Goal: Task Accomplishment & Management: Complete application form

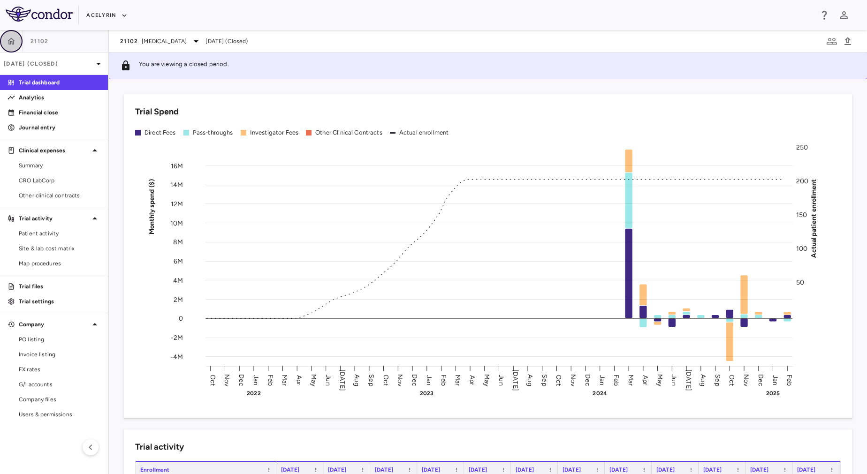
click at [14, 44] on icon "button" at bounding box center [12, 41] width 8 height 7
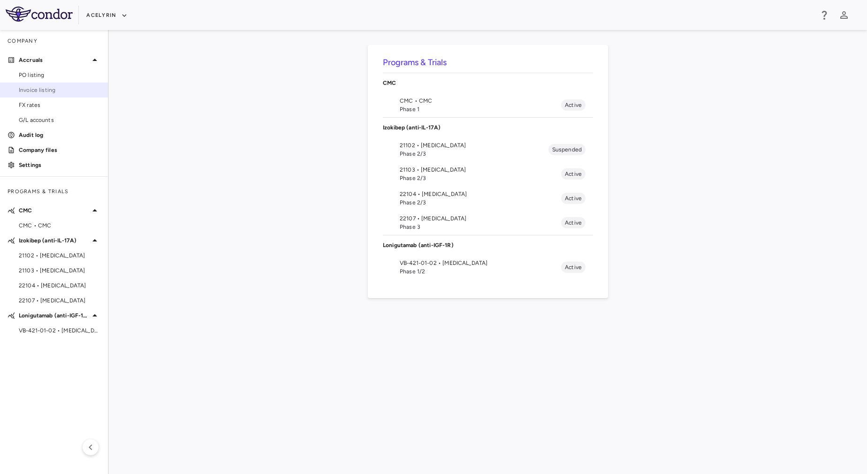
click at [48, 90] on span "Invoice listing" at bounding box center [60, 90] width 82 height 8
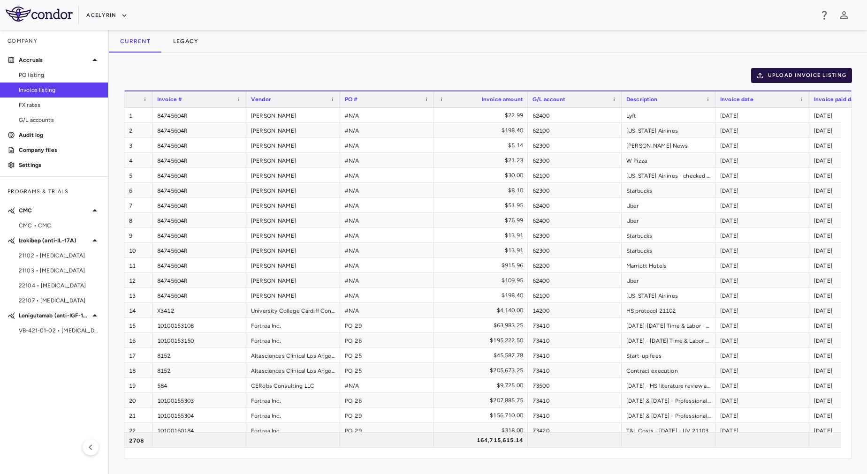
click at [810, 77] on button "Upload invoice listing" at bounding box center [801, 75] width 101 height 15
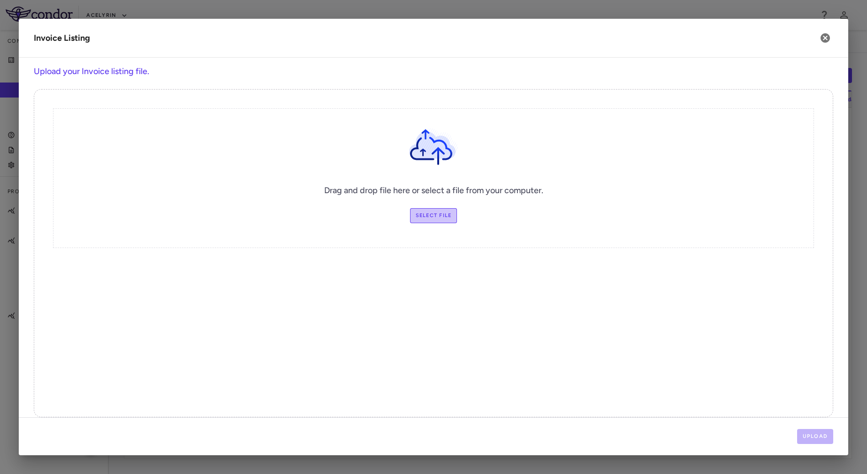
click at [428, 212] on label "Select file" at bounding box center [433, 215] width 47 height 15
click at [0, 0] on input "Select file" at bounding box center [0, 0] width 0 height 0
click at [829, 440] on button "Upload" at bounding box center [815, 436] width 37 height 15
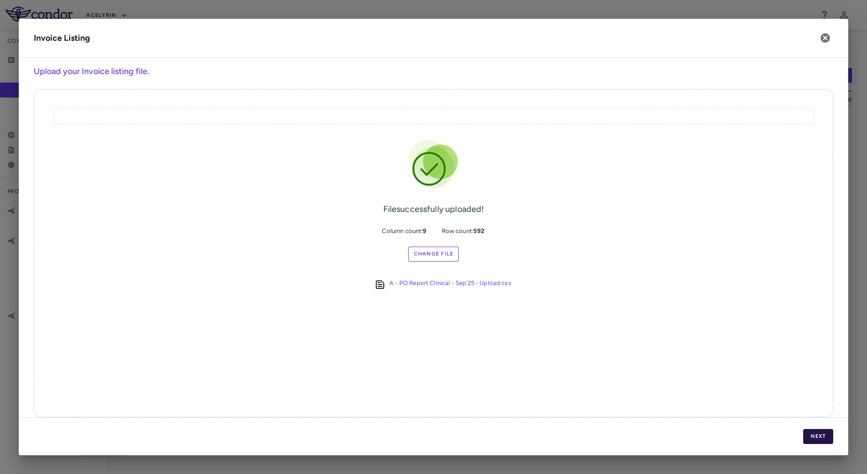
click at [829, 440] on button "Next" at bounding box center [818, 436] width 30 height 15
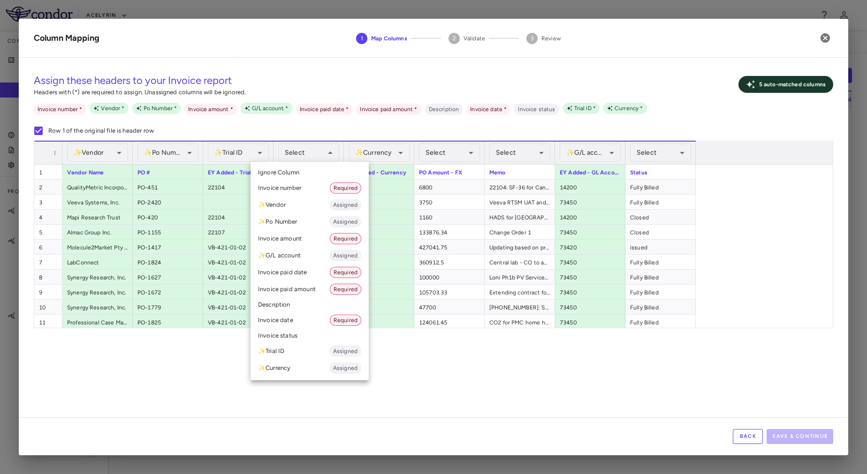
click at [501, 365] on div at bounding box center [433, 237] width 867 height 474
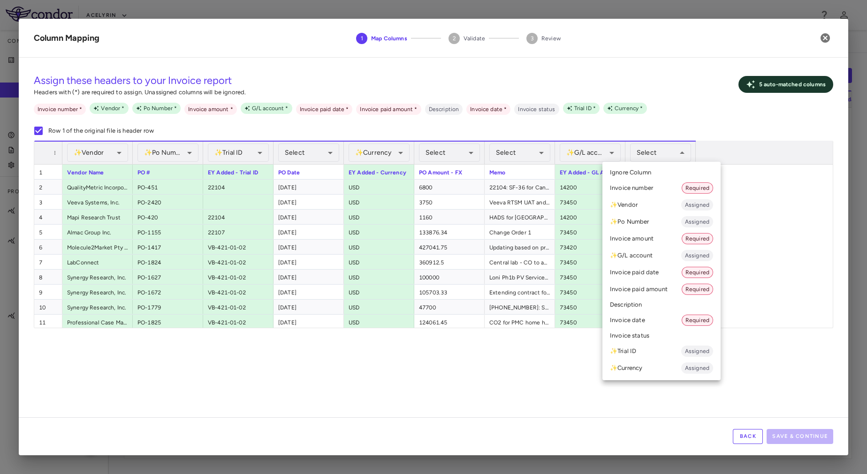
click at [557, 410] on div at bounding box center [433, 237] width 867 height 474
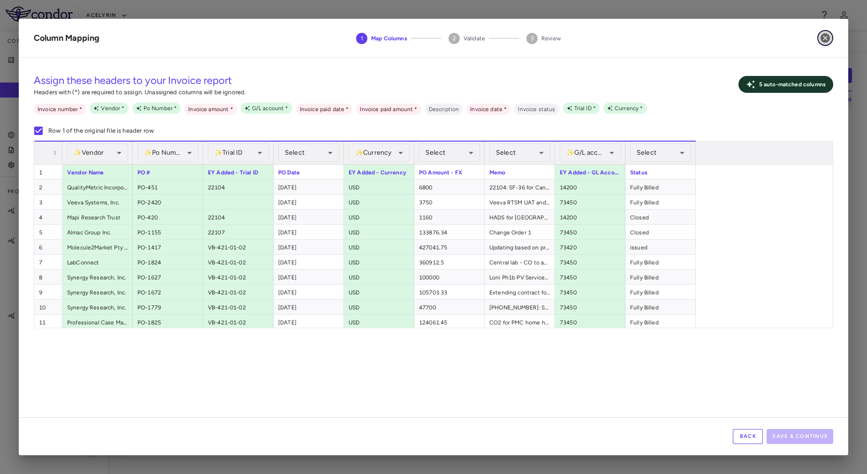
click at [823, 35] on icon "button" at bounding box center [824, 37] width 9 height 9
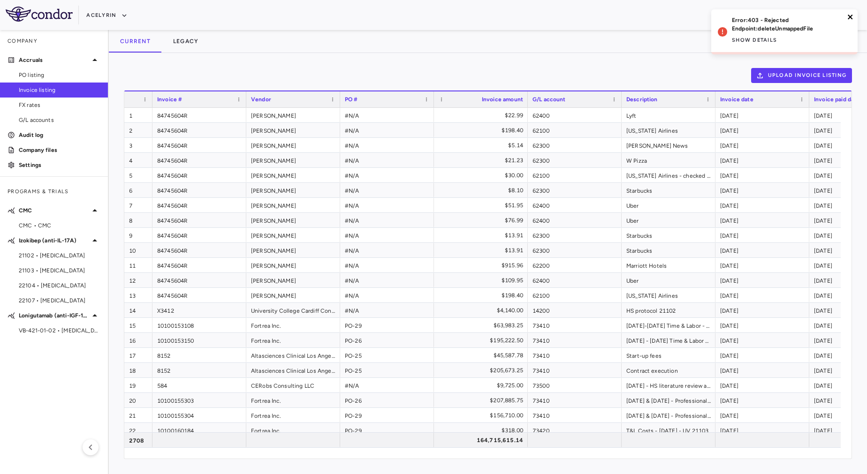
click at [847, 16] on icon "close" at bounding box center [850, 17] width 7 height 8
click at [776, 76] on button "Upload invoice listing" at bounding box center [801, 75] width 101 height 15
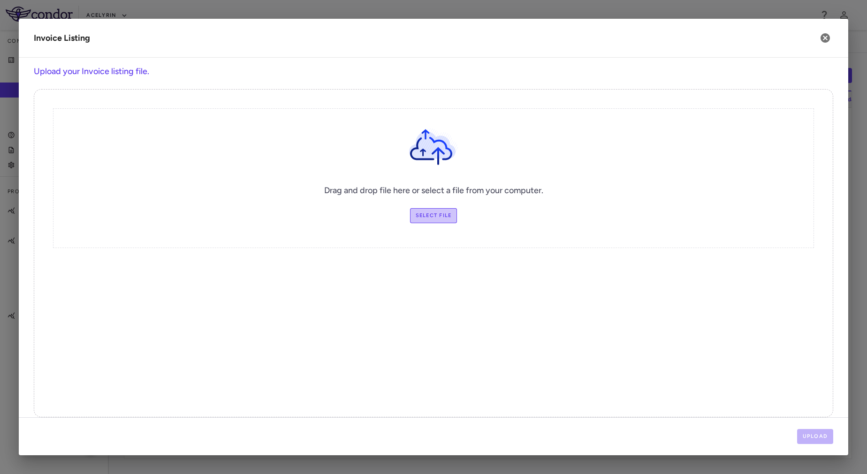
click at [428, 215] on label "Select file" at bounding box center [433, 215] width 47 height 15
click at [0, 0] on input "Select file" at bounding box center [0, 0] width 0 height 0
click at [826, 38] on icon "button" at bounding box center [824, 37] width 11 height 11
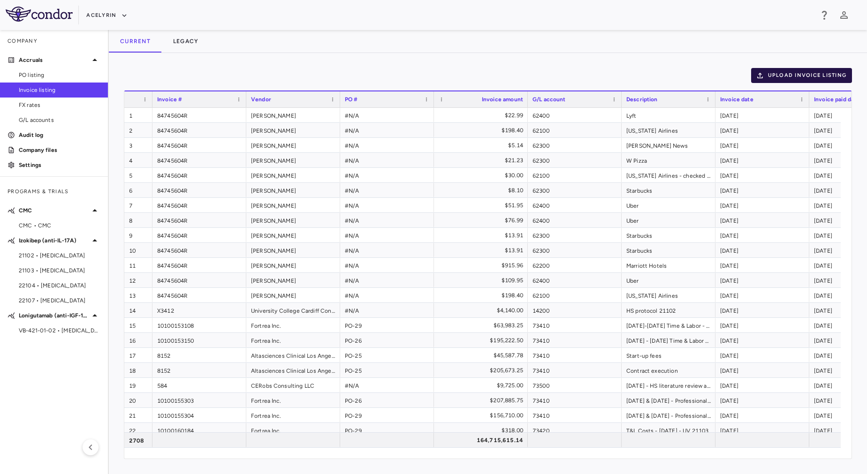
click at [799, 74] on button "Upload invoice listing" at bounding box center [801, 75] width 101 height 15
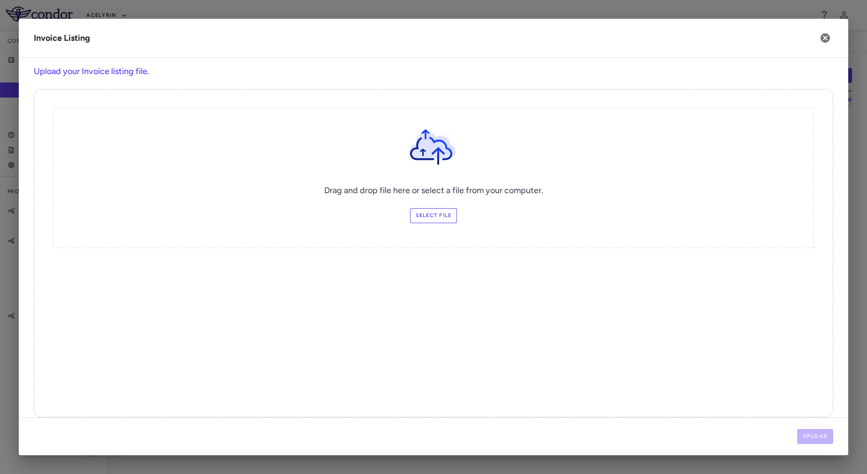
click at [431, 215] on label "Select file" at bounding box center [433, 215] width 47 height 15
click at [0, 0] on input "Select file" at bounding box center [0, 0] width 0 height 0
click at [814, 440] on button "Upload" at bounding box center [815, 436] width 37 height 15
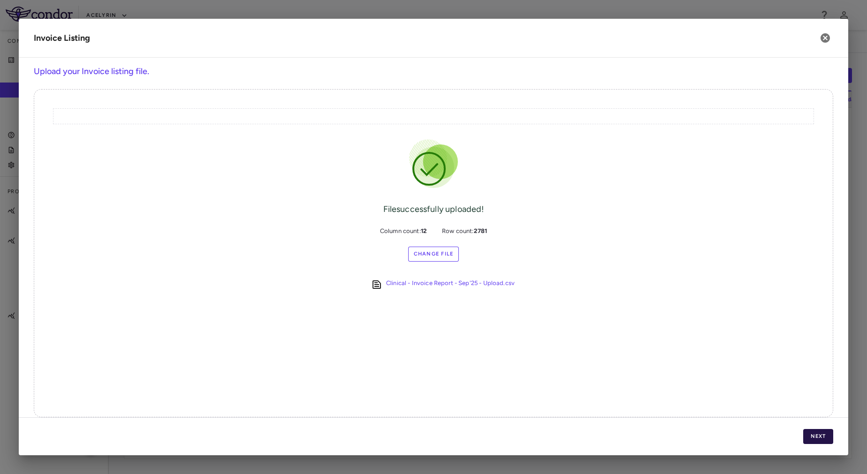
click at [824, 438] on button "Next" at bounding box center [818, 436] width 30 height 15
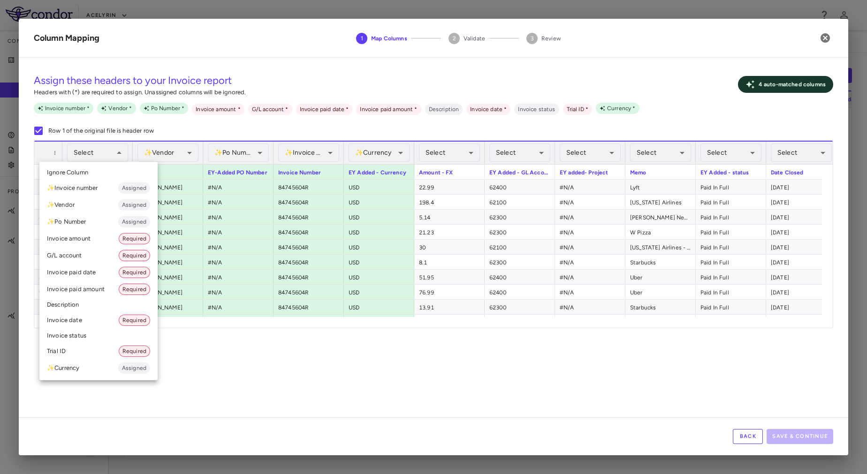
click at [106, 318] on li "Invoice date Required" at bounding box center [98, 320] width 118 height 17
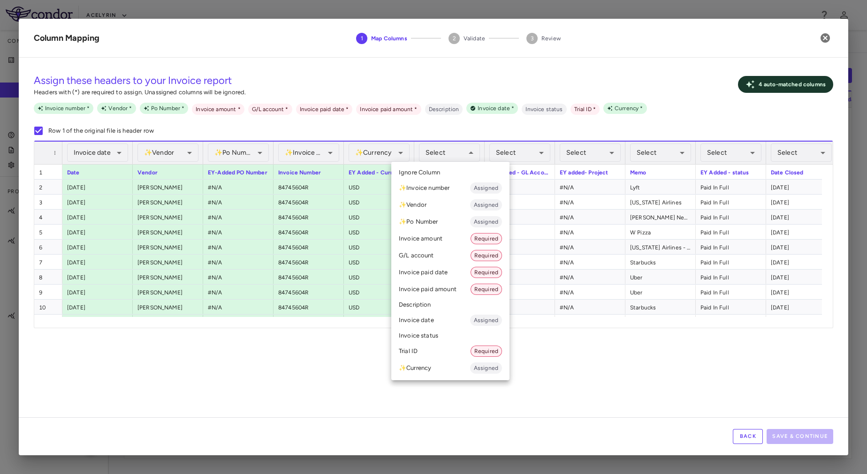
click at [444, 239] on li "Invoice amount Required" at bounding box center [450, 238] width 118 height 17
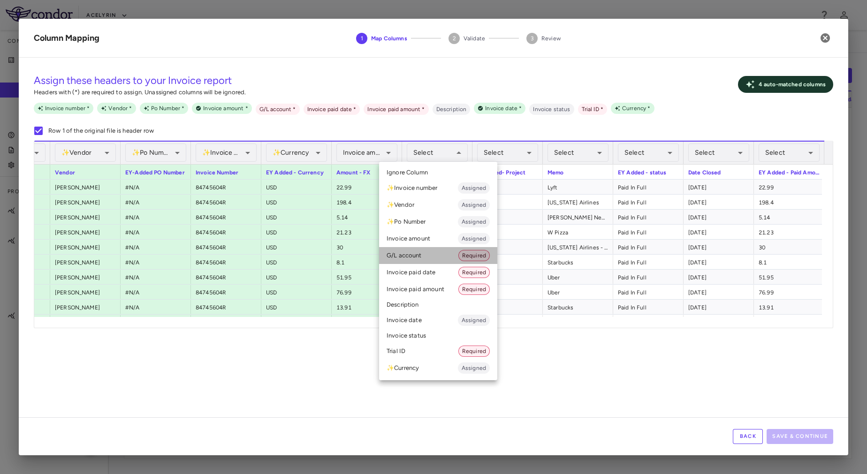
click at [444, 255] on li "G/L account Required" at bounding box center [438, 255] width 118 height 17
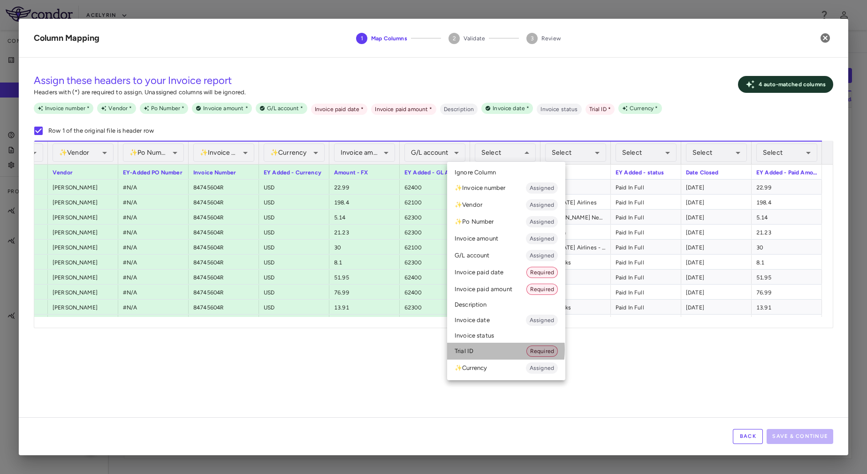
click at [484, 349] on li "Trial ID Required" at bounding box center [506, 351] width 118 height 17
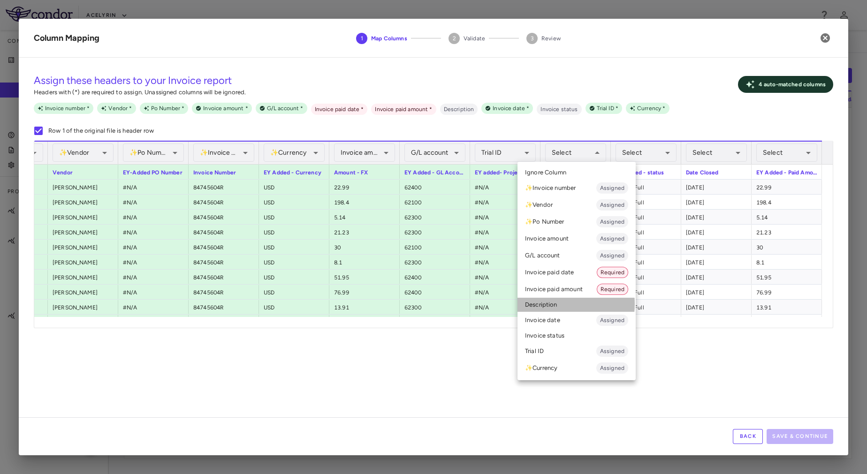
click at [547, 304] on li "Description" at bounding box center [576, 305] width 118 height 14
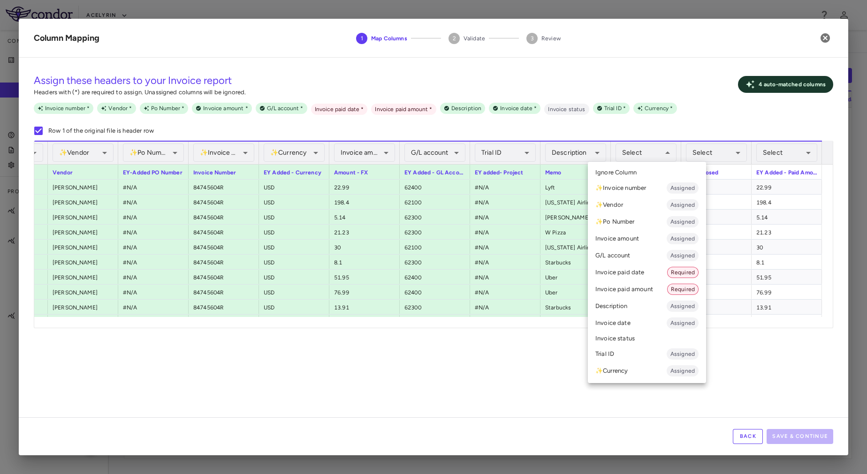
click at [631, 333] on li "Invoice status" at bounding box center [647, 339] width 118 height 14
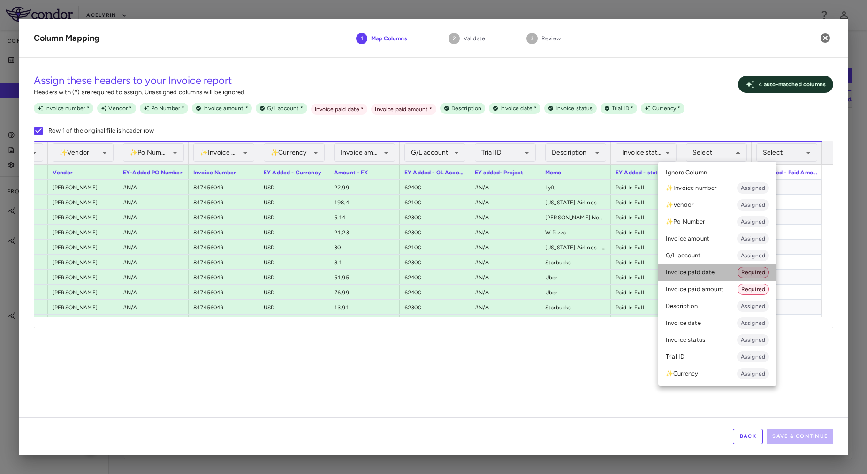
click at [720, 275] on li "Invoice paid date Required" at bounding box center [717, 272] width 118 height 17
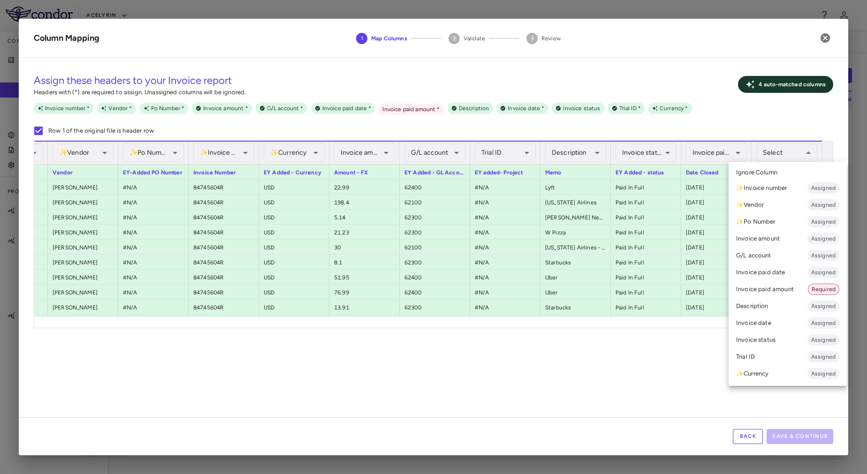
click at [758, 291] on li "Invoice paid amount Required" at bounding box center [787, 289] width 118 height 17
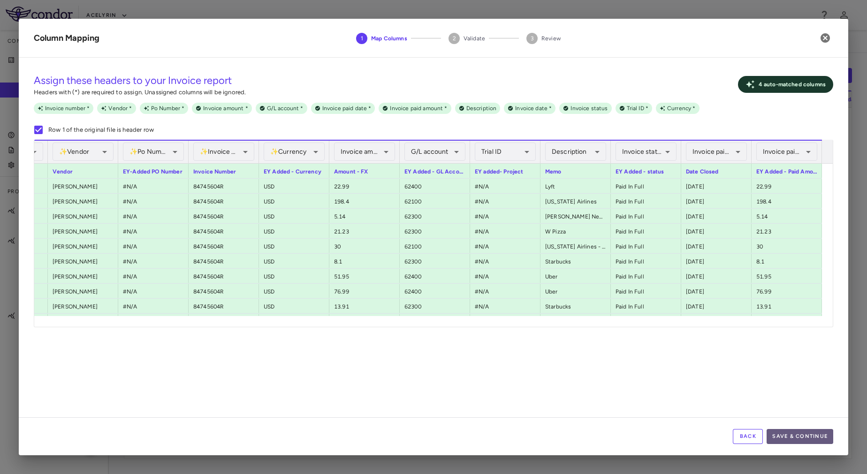
click at [803, 431] on button "Save & Continue" at bounding box center [799, 436] width 67 height 15
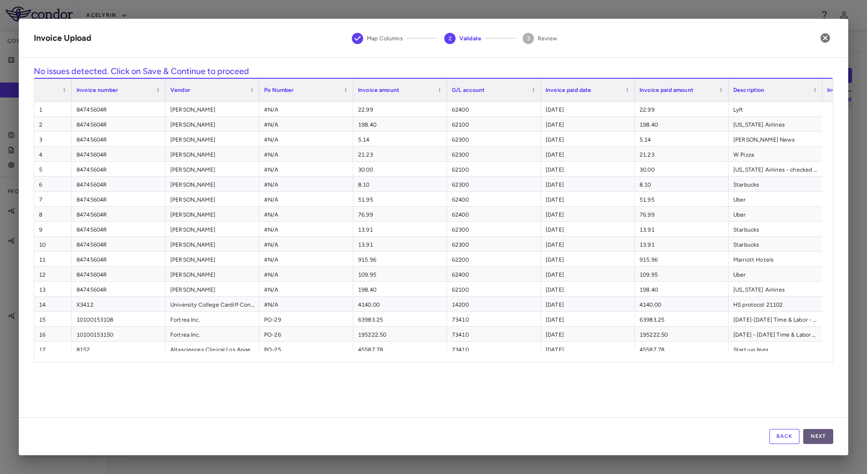
click at [822, 438] on button "Next" at bounding box center [818, 436] width 30 height 15
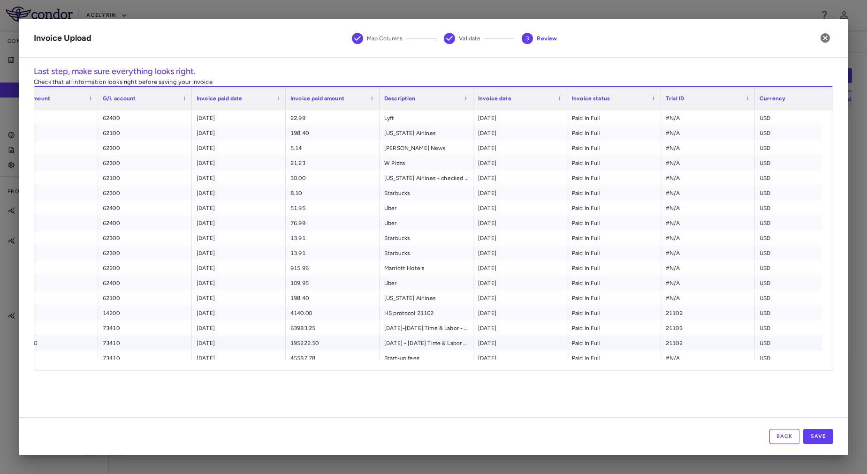
scroll to position [0, 376]
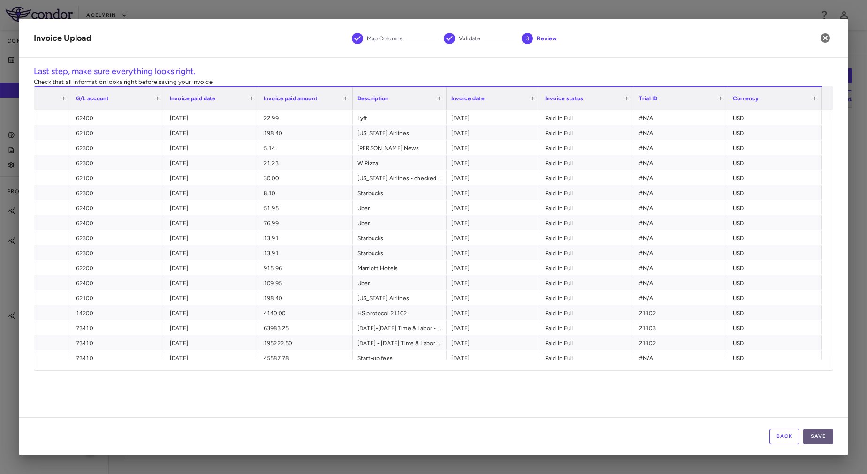
click at [816, 436] on button "Save" at bounding box center [818, 436] width 30 height 15
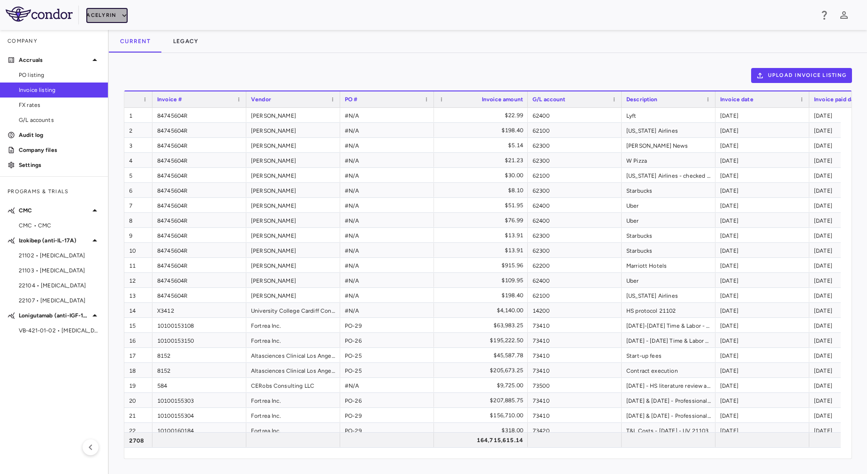
click at [110, 13] on button "Acelyrin" at bounding box center [106, 15] width 41 height 15
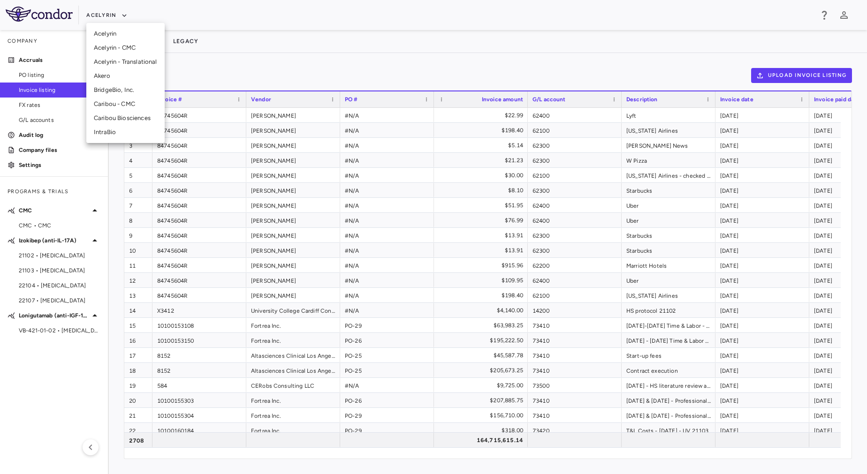
click at [115, 50] on li "Acelyrin - CMC" at bounding box center [125, 48] width 78 height 14
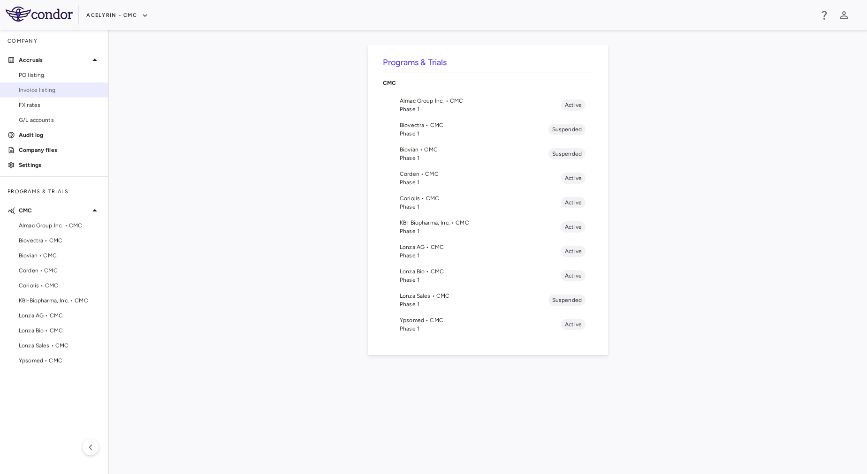
click at [38, 87] on span "Invoice listing" at bounding box center [60, 90] width 82 height 8
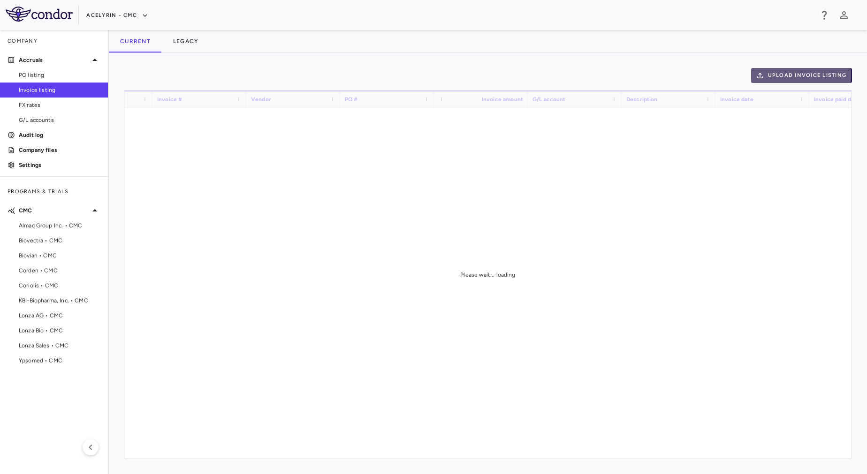
click at [779, 76] on button "Upload invoice listing" at bounding box center [801, 75] width 101 height 15
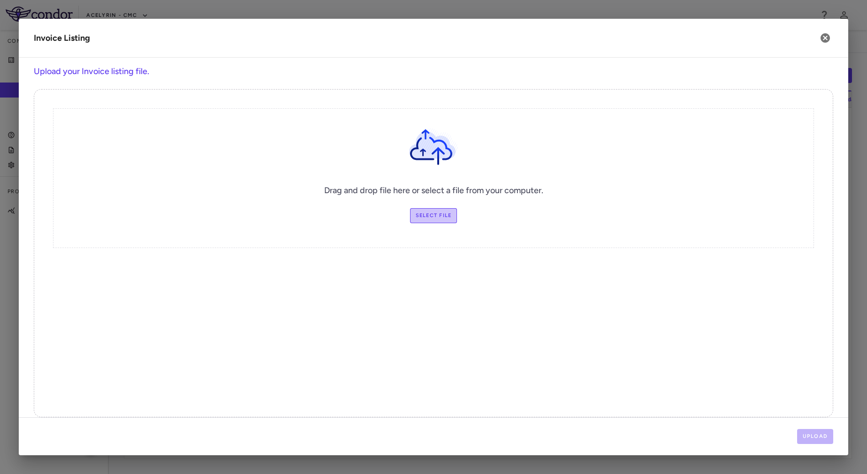
click at [442, 212] on label "Select file" at bounding box center [433, 215] width 47 height 15
click at [0, 0] on input "Select file" at bounding box center [0, 0] width 0 height 0
click at [826, 434] on button "Upload" at bounding box center [815, 436] width 37 height 15
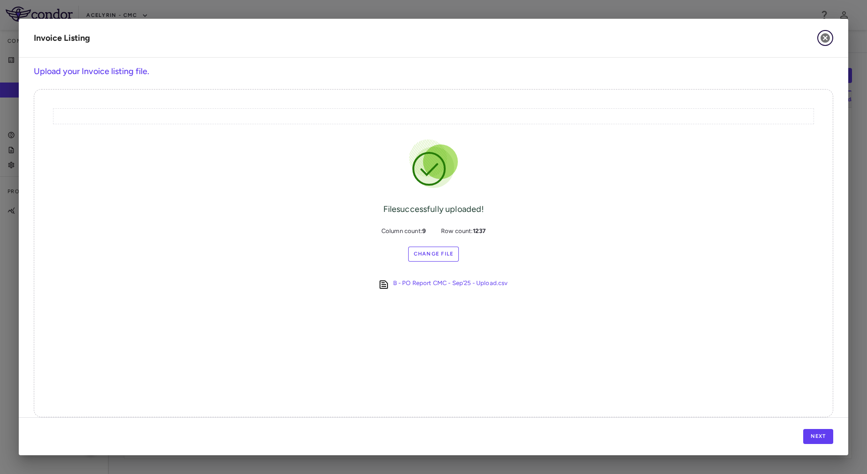
click at [823, 38] on icon "button" at bounding box center [824, 37] width 9 height 9
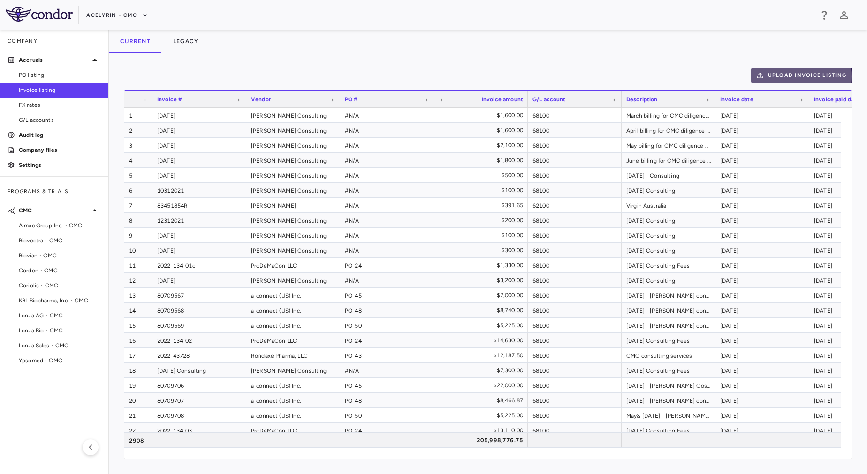
click at [792, 76] on button "Upload invoice listing" at bounding box center [801, 75] width 101 height 15
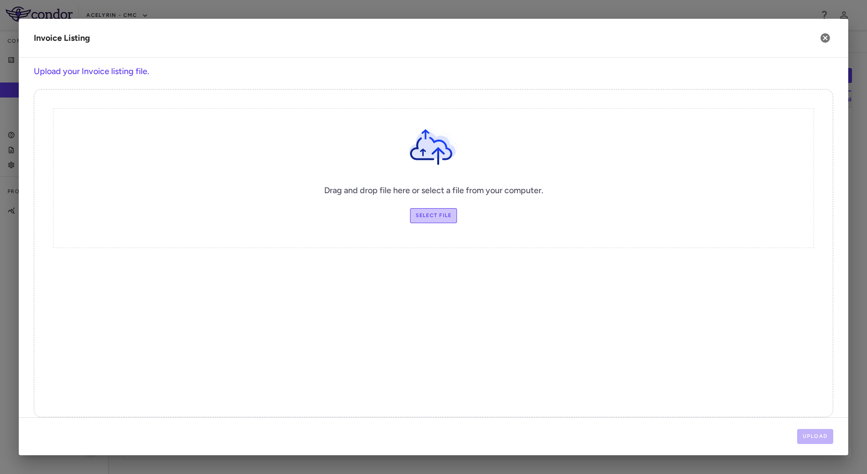
click at [419, 220] on label "Select file" at bounding box center [433, 215] width 47 height 15
click at [0, 0] on input "Select file" at bounding box center [0, 0] width 0 height 0
click at [425, 215] on label "Select file" at bounding box center [433, 215] width 47 height 15
click at [0, 0] on input "Select file" at bounding box center [0, 0] width 0 height 0
click at [817, 435] on button "Upload" at bounding box center [815, 436] width 37 height 15
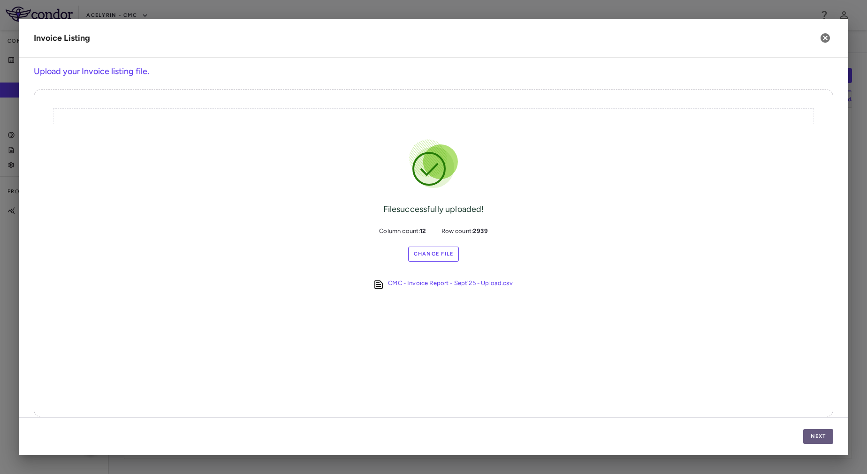
click at [825, 432] on button "Next" at bounding box center [818, 436] width 30 height 15
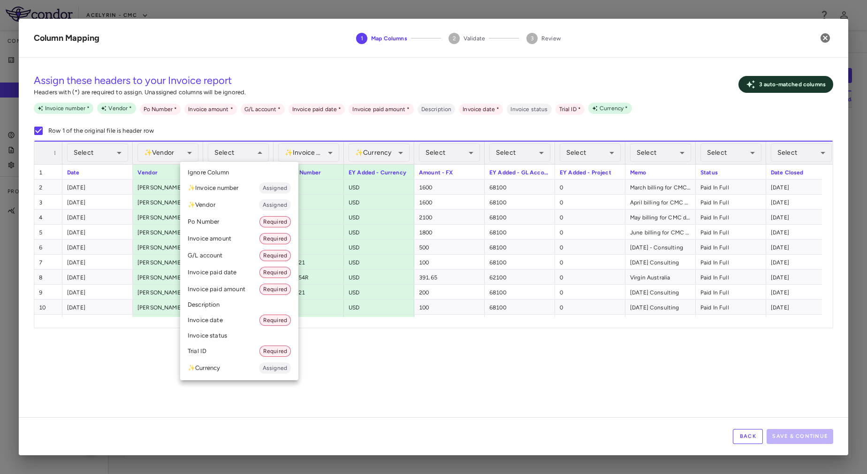
click at [247, 156] on div at bounding box center [433, 237] width 867 height 474
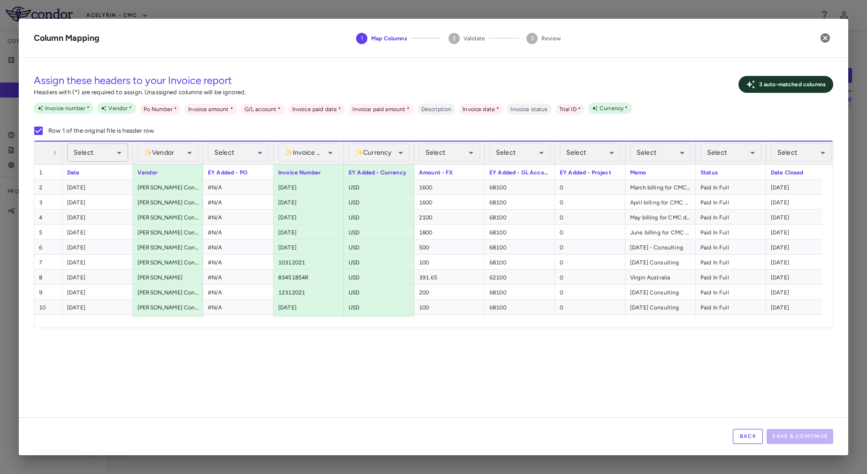
click at [99, 151] on div "Select" at bounding box center [97, 153] width 61 height 18
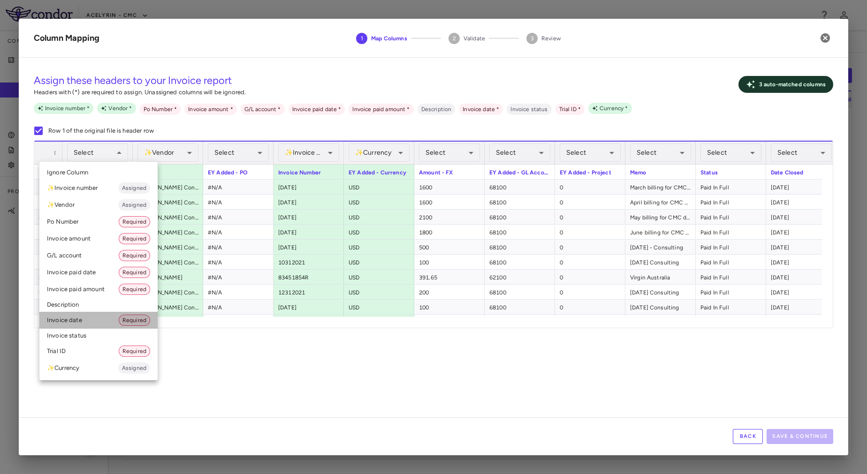
click at [105, 318] on li "Invoice date Required" at bounding box center [98, 320] width 118 height 17
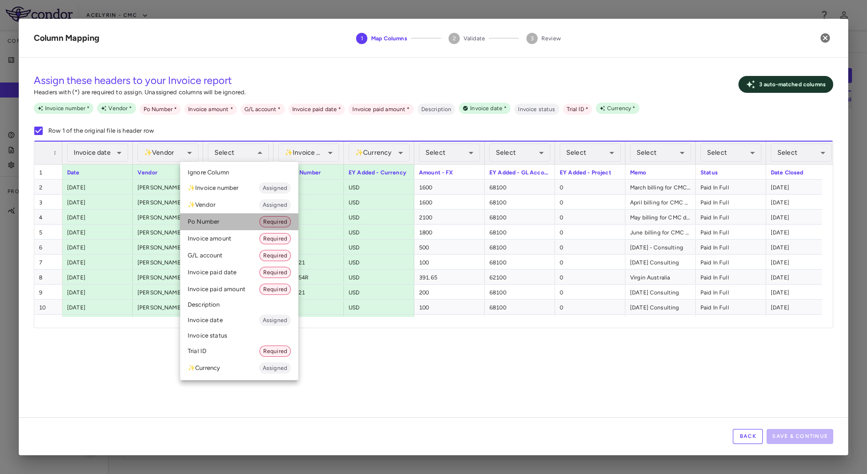
click at [242, 220] on li "Po Number Required" at bounding box center [239, 221] width 118 height 17
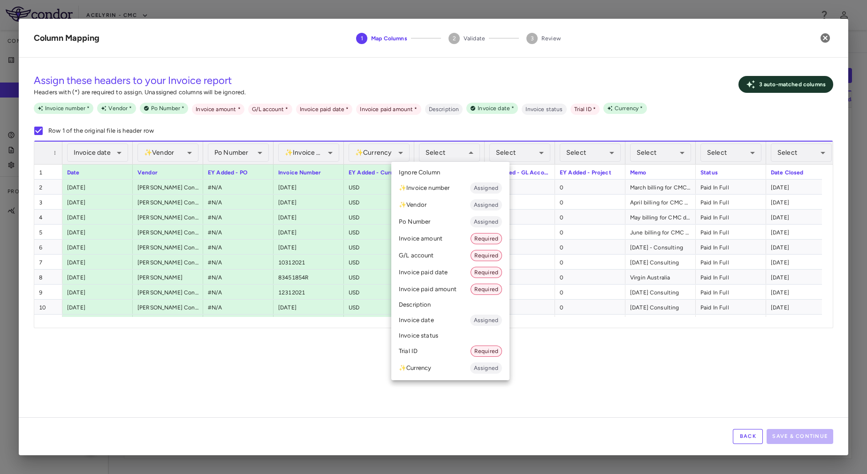
click at [434, 238] on li "Invoice amount Required" at bounding box center [450, 238] width 118 height 17
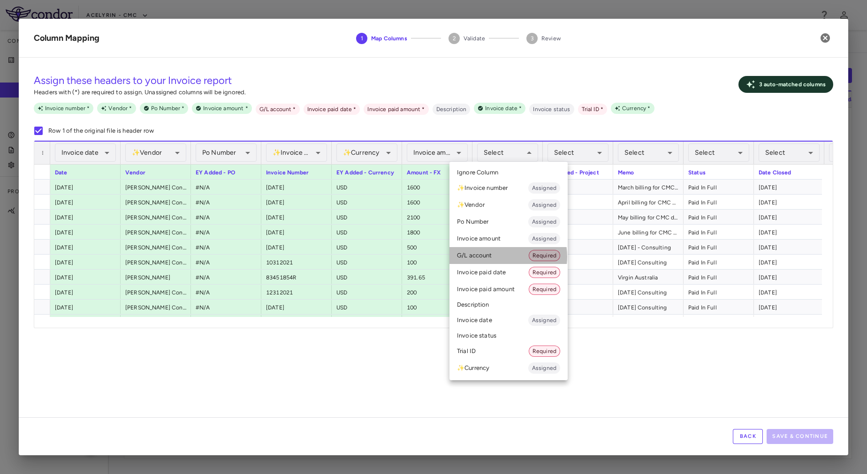
click at [497, 257] on li "G/L account Required" at bounding box center [508, 255] width 118 height 17
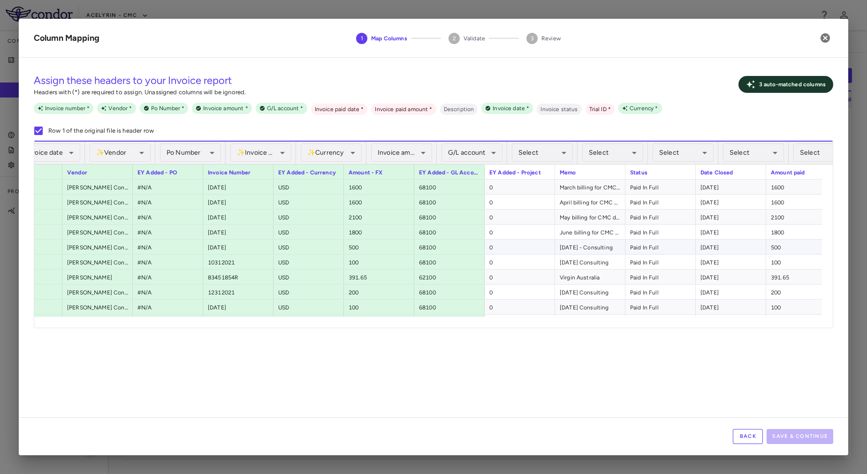
scroll to position [0, 85]
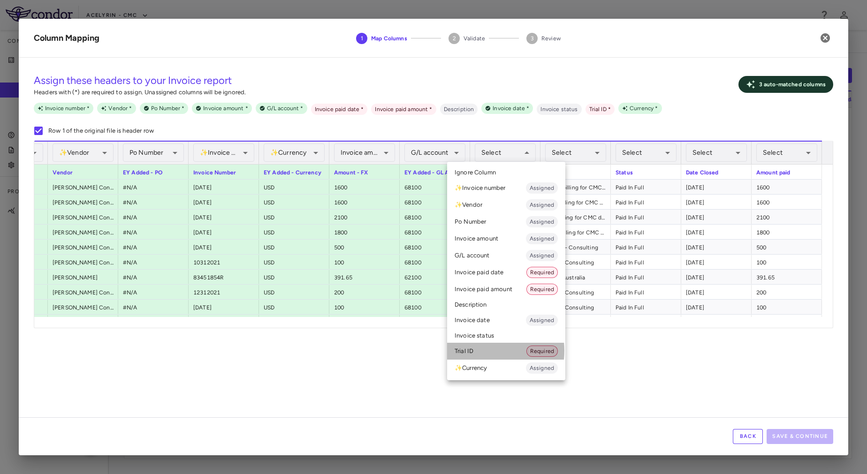
click at [481, 351] on li "Trial ID Required" at bounding box center [506, 351] width 118 height 17
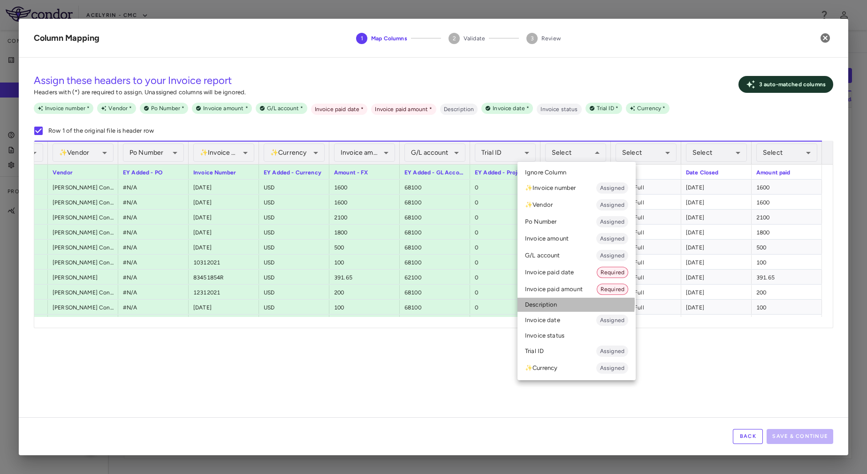
click at [546, 303] on li "Description" at bounding box center [576, 305] width 118 height 14
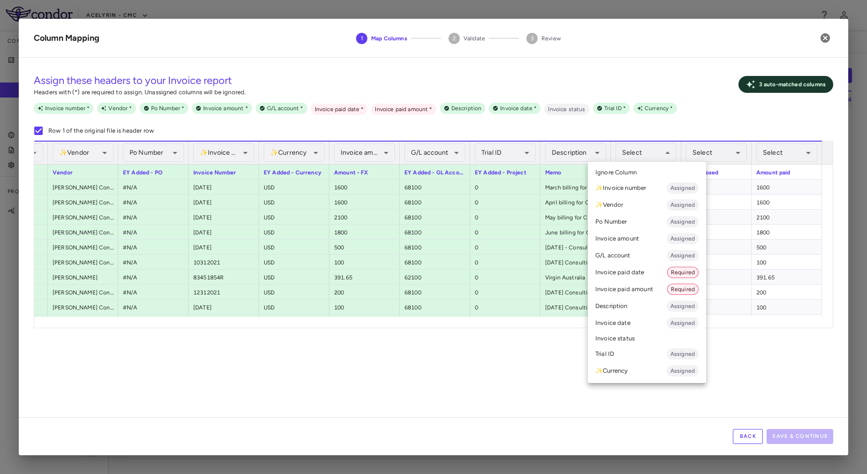
click at [614, 341] on li "Invoice status" at bounding box center [647, 339] width 118 height 14
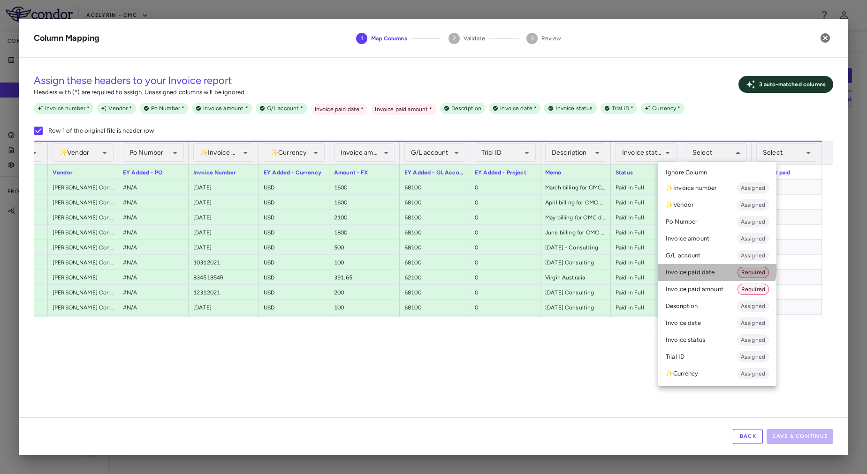
click at [701, 265] on li "Invoice paid date Required" at bounding box center [717, 272] width 118 height 17
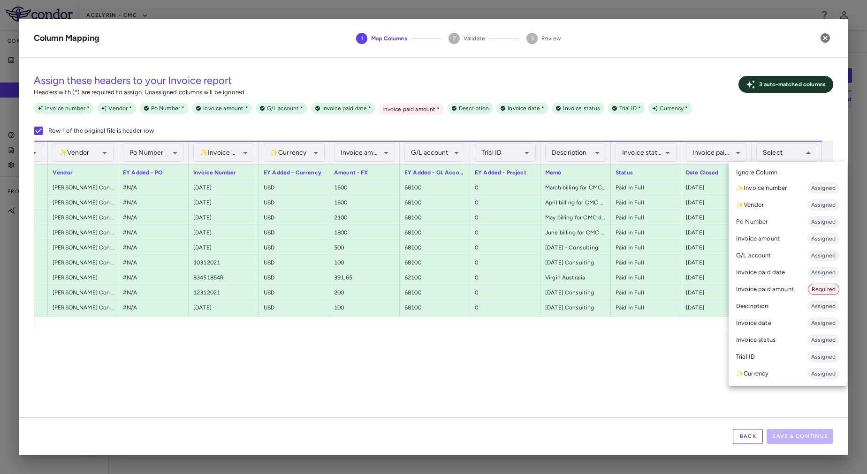
click at [765, 290] on li "Invoice paid amount Required" at bounding box center [787, 289] width 118 height 17
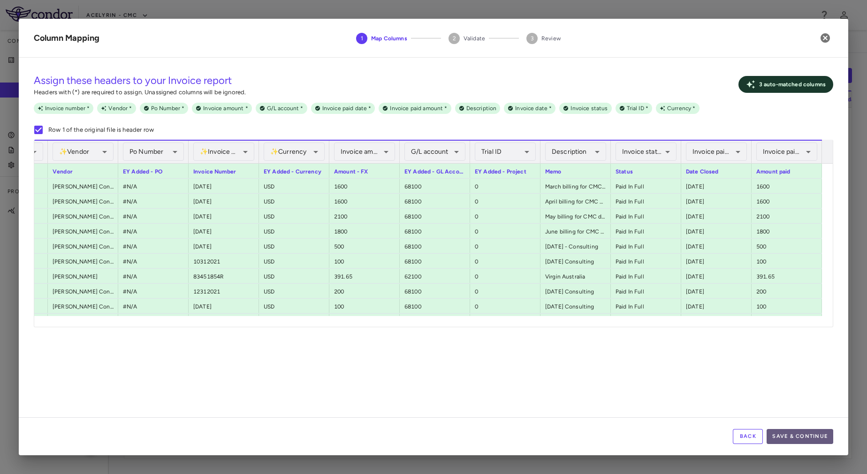
click at [801, 430] on button "Save & Continue" at bounding box center [799, 436] width 67 height 15
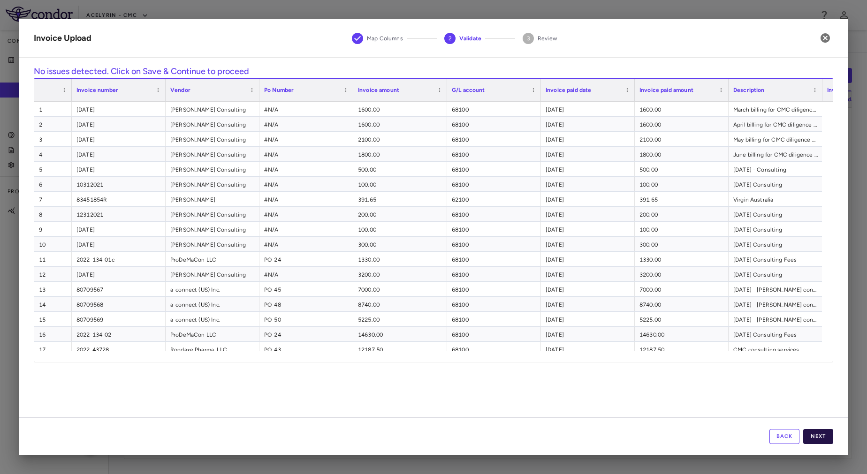
click at [815, 432] on button "Next" at bounding box center [818, 436] width 30 height 15
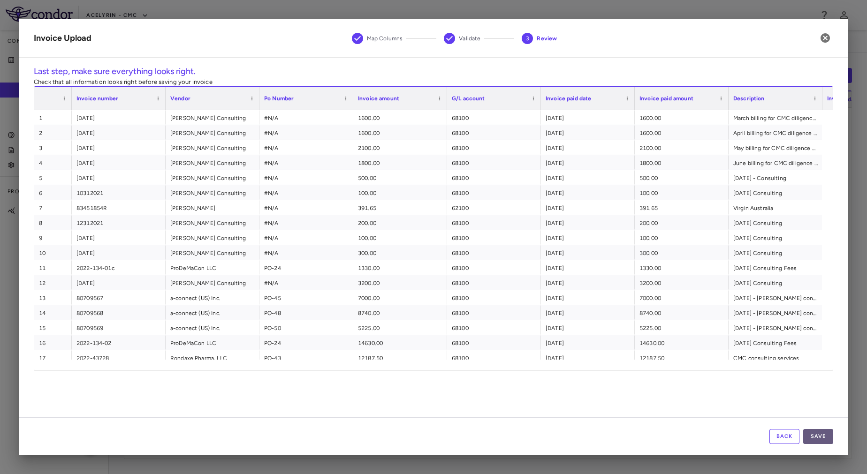
click at [815, 437] on button "Save" at bounding box center [818, 436] width 30 height 15
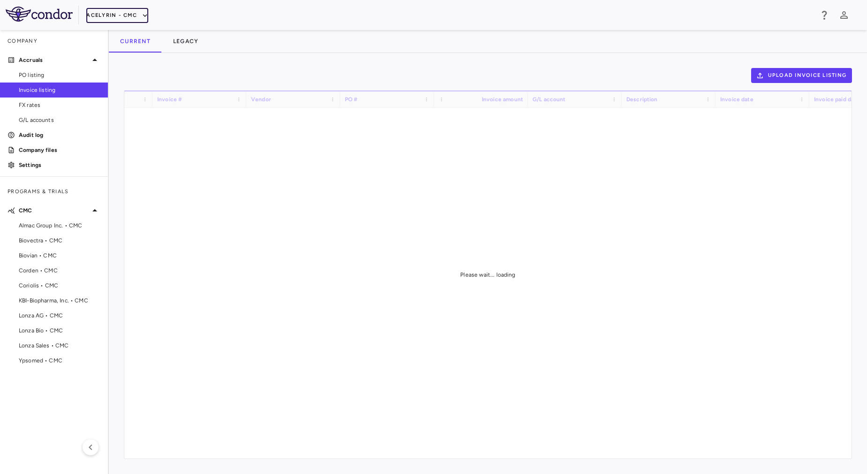
click at [111, 14] on button "Acelyrin - CMC" at bounding box center [117, 15] width 62 height 15
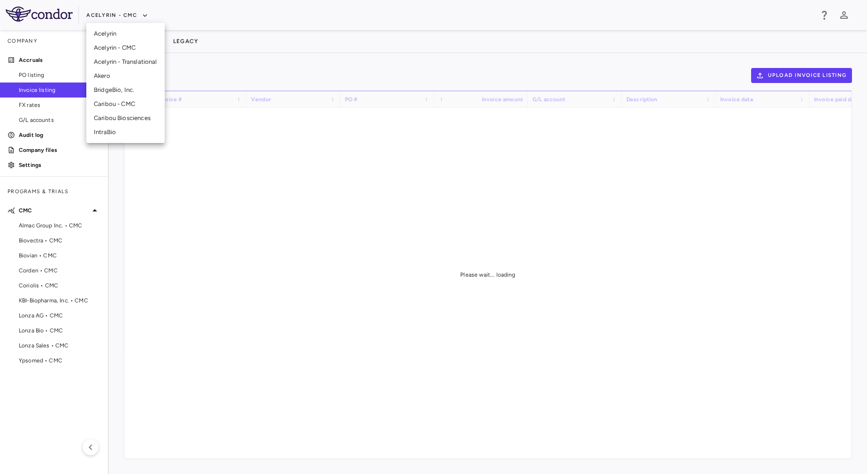
click at [118, 64] on li "Acelyrin - Translational" at bounding box center [125, 62] width 78 height 14
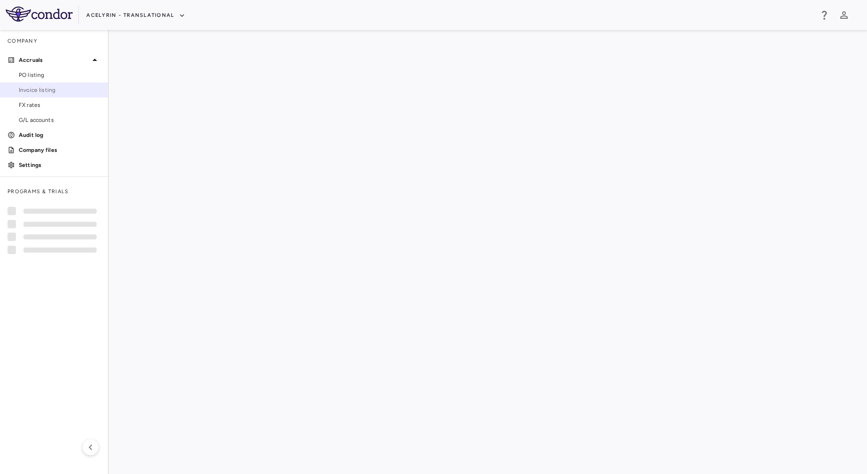
click at [27, 92] on span "Invoice listing" at bounding box center [60, 90] width 82 height 8
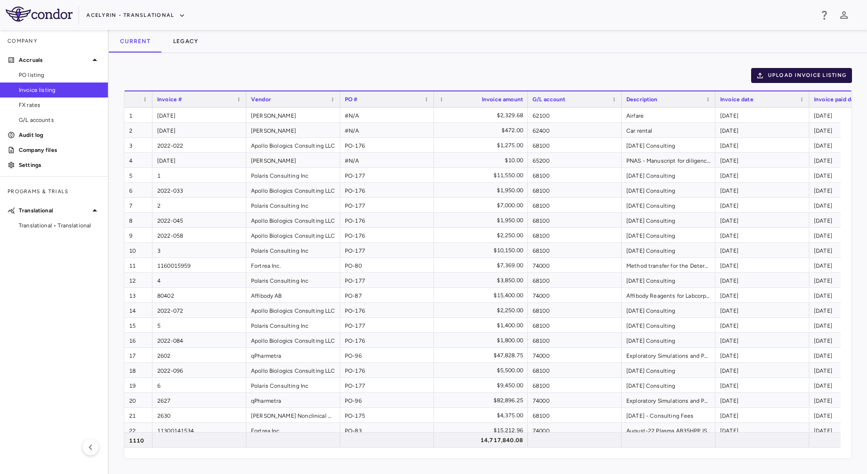
click at [779, 71] on button "Upload invoice listing" at bounding box center [801, 75] width 101 height 15
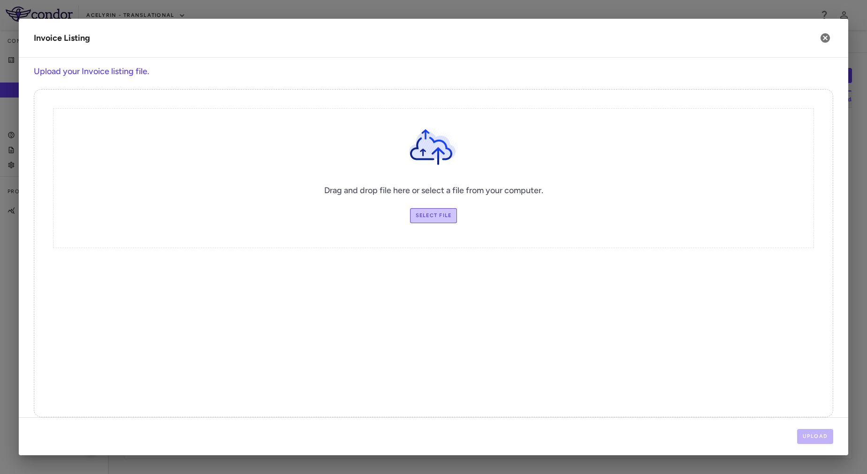
click at [426, 212] on label "Select file" at bounding box center [433, 215] width 47 height 15
click at [0, 0] on input "Select file" at bounding box center [0, 0] width 0 height 0
click at [827, 426] on div "Upload" at bounding box center [433, 436] width 829 height 38
click at [823, 436] on button "Upload" at bounding box center [815, 436] width 37 height 15
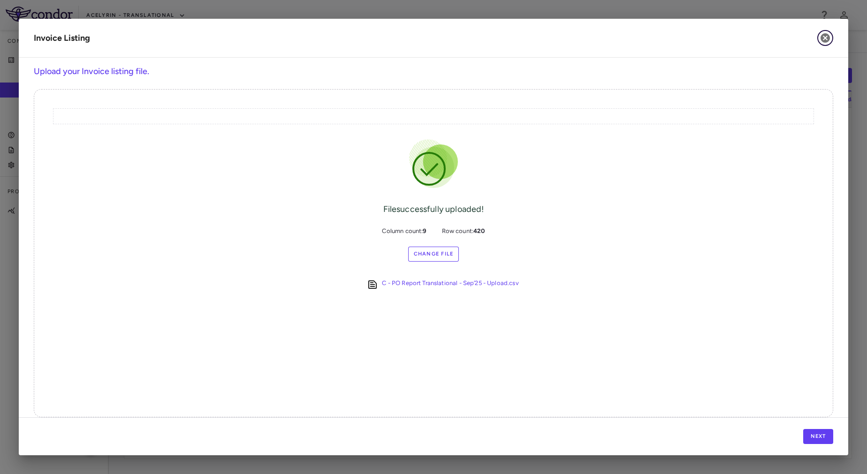
click at [826, 40] on icon "button" at bounding box center [824, 37] width 9 height 9
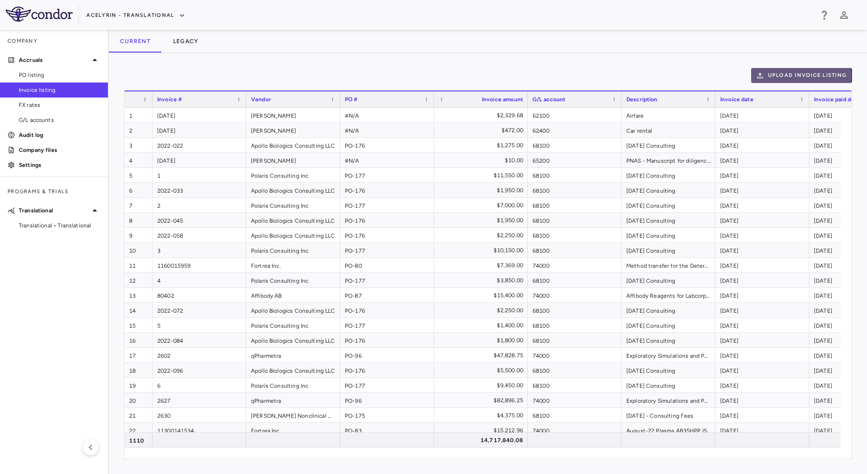
click at [801, 76] on button "Upload invoice listing" at bounding box center [801, 75] width 101 height 15
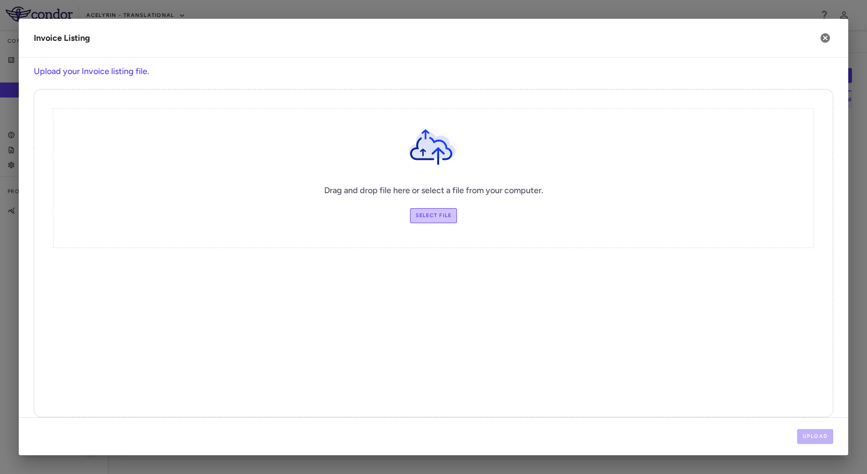
click at [425, 217] on label "Select file" at bounding box center [433, 215] width 47 height 15
click at [0, 0] on input "Select file" at bounding box center [0, 0] width 0 height 0
click at [809, 435] on button "Upload" at bounding box center [815, 436] width 37 height 15
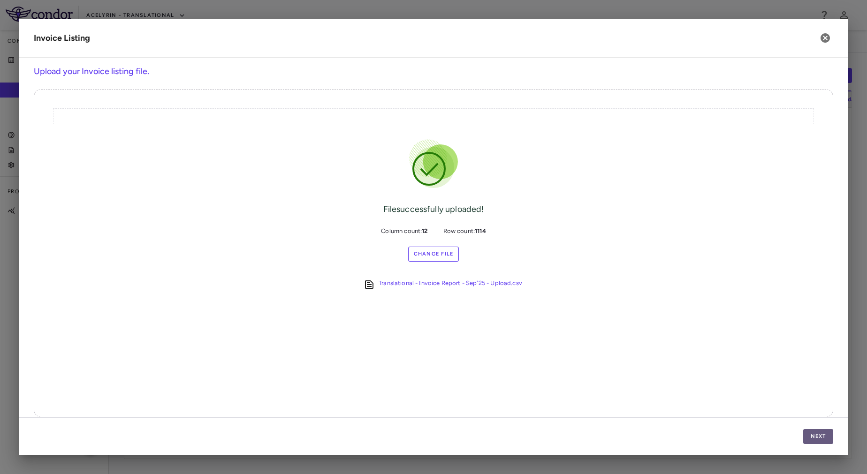
click at [830, 443] on button "Next" at bounding box center [818, 436] width 30 height 15
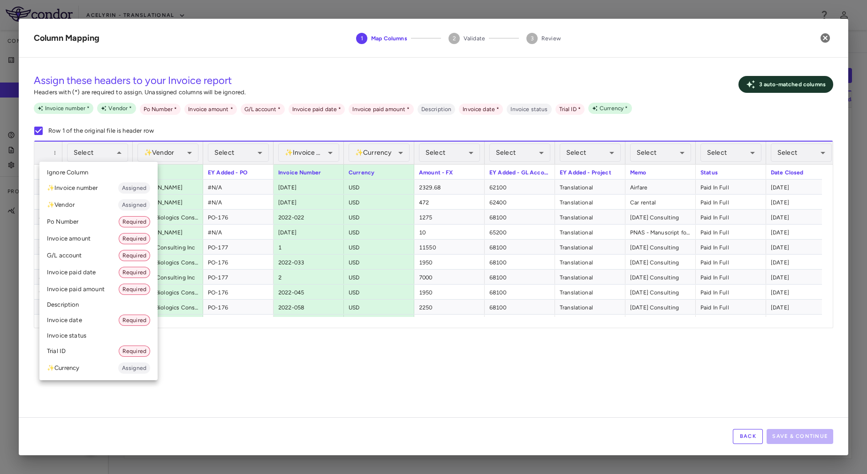
click at [99, 322] on li "Invoice date Required" at bounding box center [98, 320] width 118 height 17
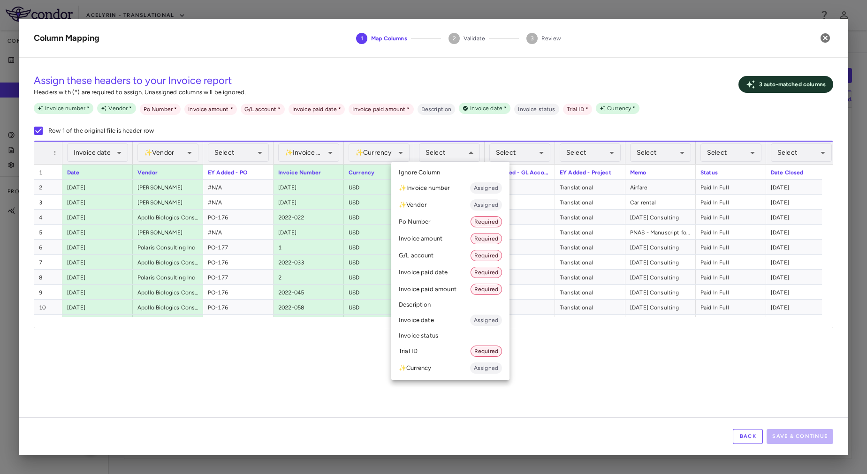
click at [424, 237] on li "Invoice amount Required" at bounding box center [450, 238] width 118 height 17
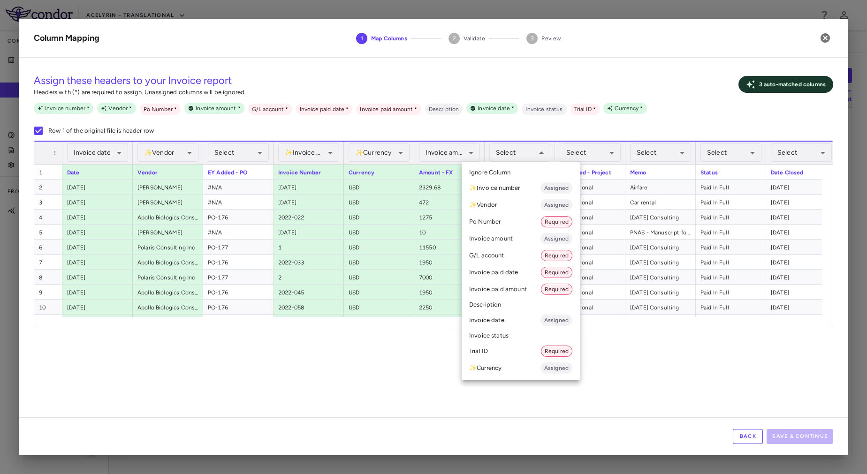
click at [518, 255] on li "G/L account Required" at bounding box center [521, 255] width 118 height 17
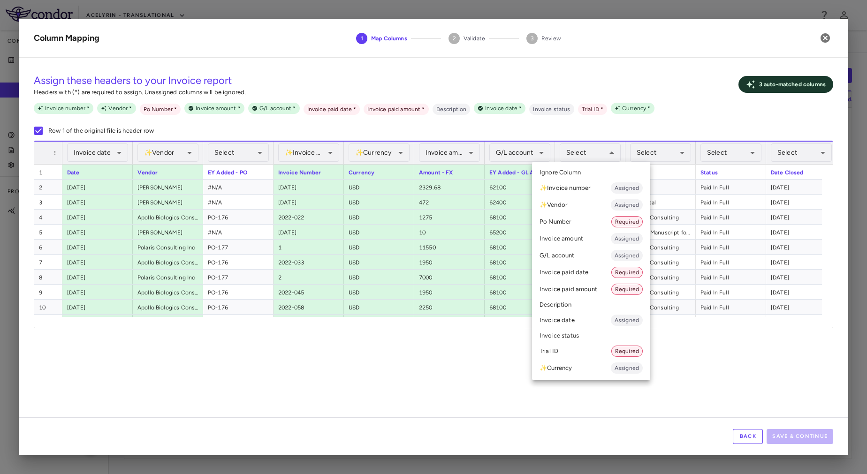
click at [561, 349] on li "Trial ID Required" at bounding box center [591, 351] width 118 height 17
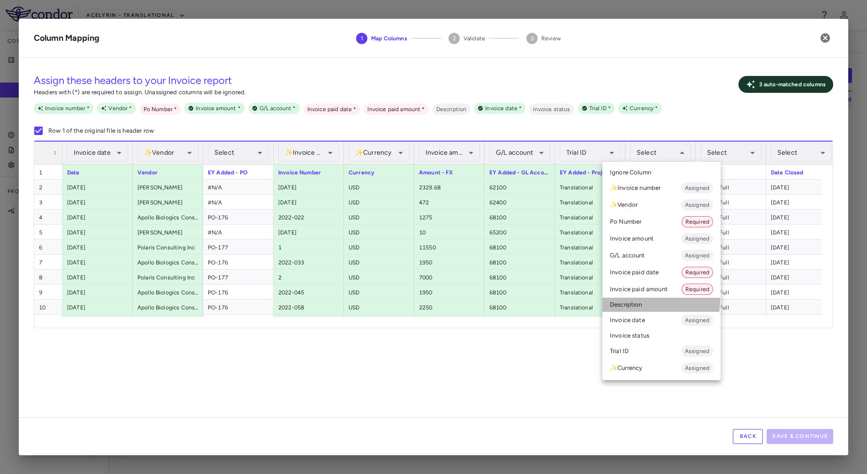
click at [633, 301] on li "Description" at bounding box center [661, 305] width 118 height 14
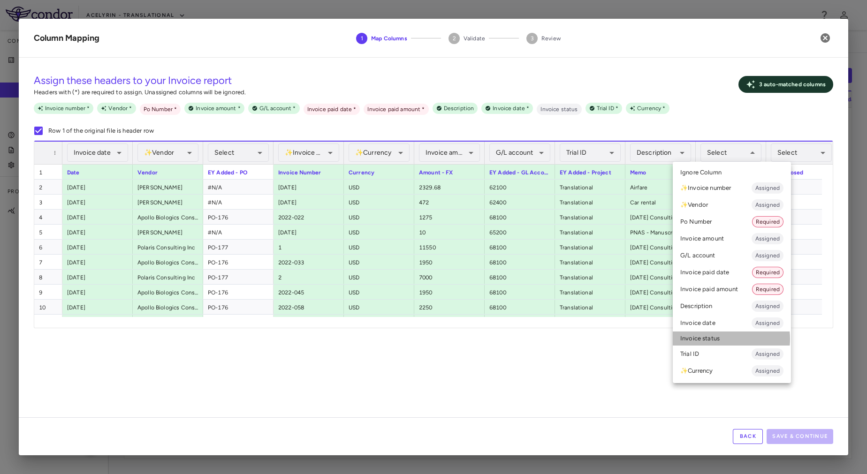
click at [720, 339] on li "Invoice status" at bounding box center [732, 339] width 118 height 14
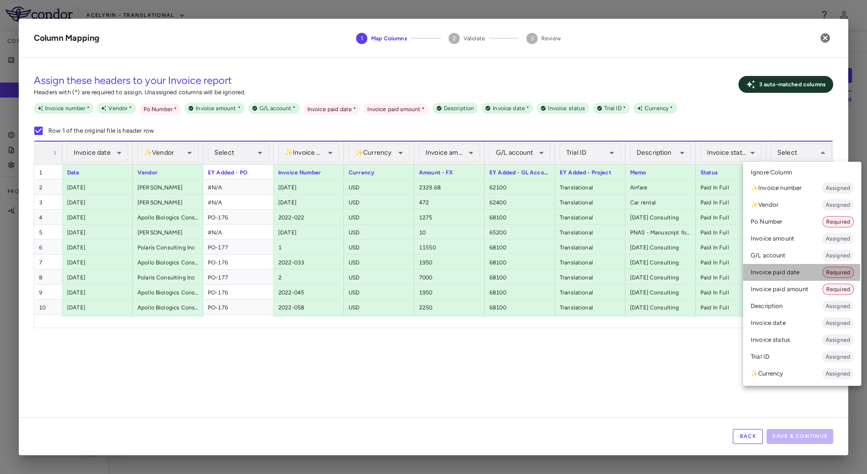
click at [762, 272] on li "Invoice paid date Required" at bounding box center [802, 272] width 118 height 17
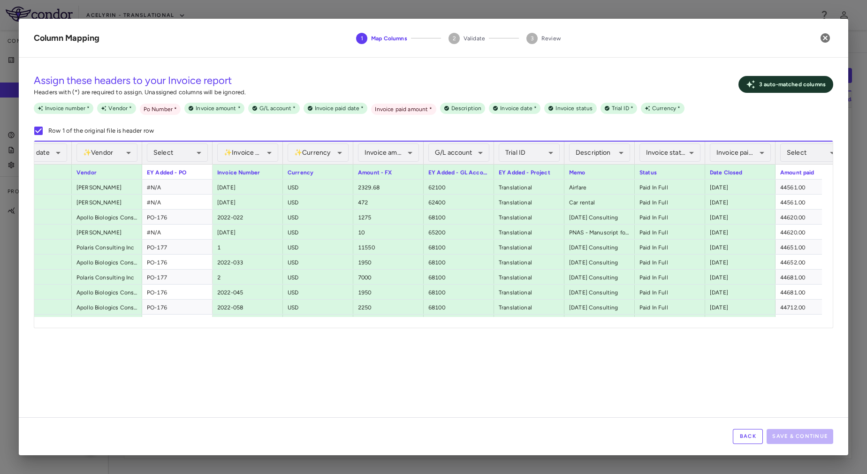
scroll to position [0, 85]
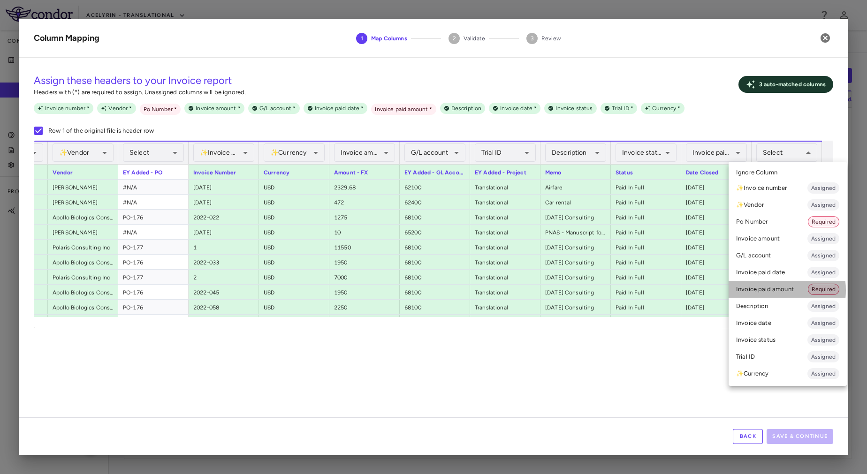
click at [770, 290] on li "Invoice paid amount Required" at bounding box center [787, 289] width 118 height 17
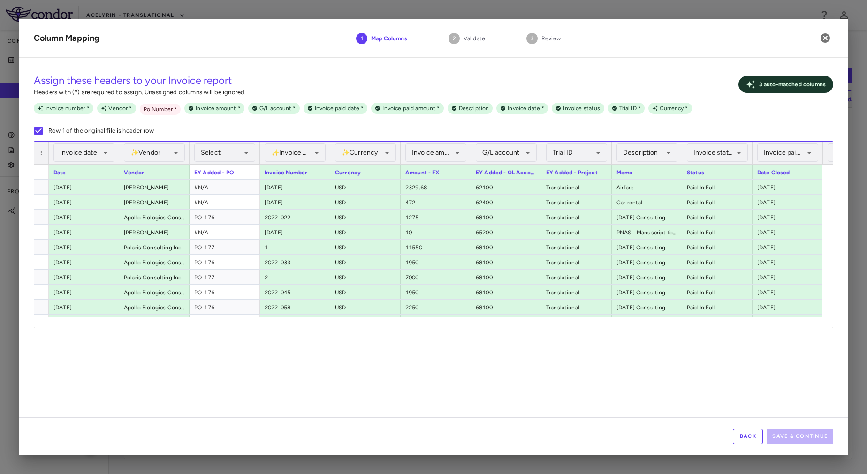
scroll to position [0, 0]
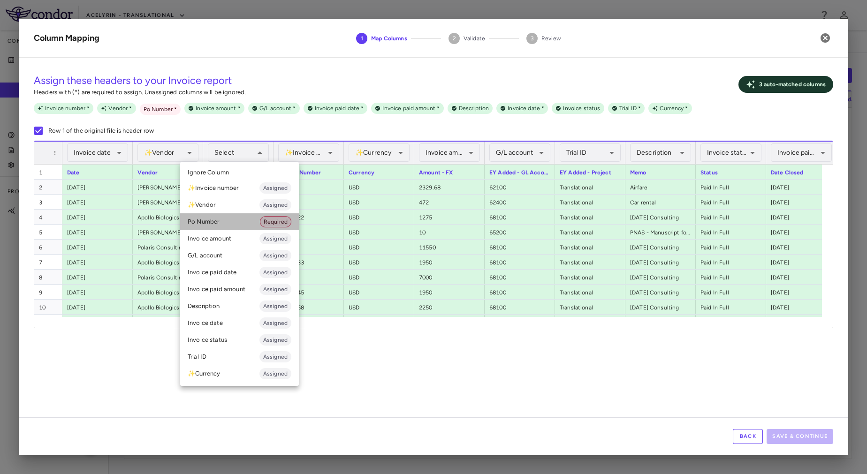
click at [250, 223] on li "Po Number Required" at bounding box center [239, 221] width 119 height 17
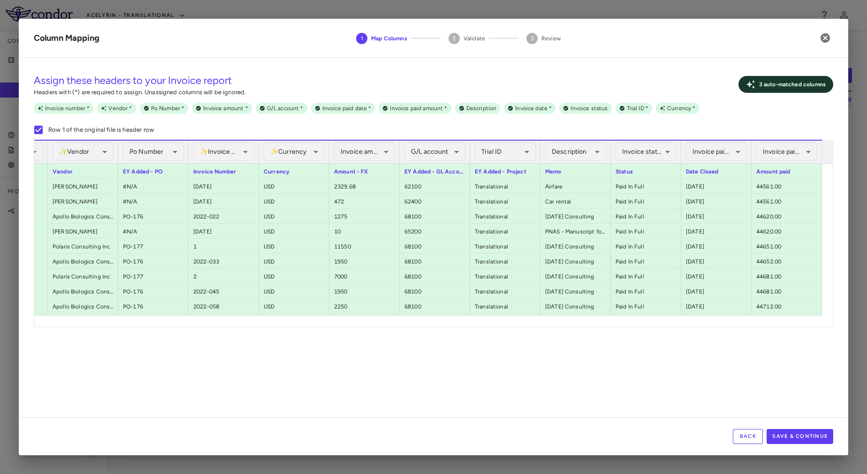
scroll to position [43, 0]
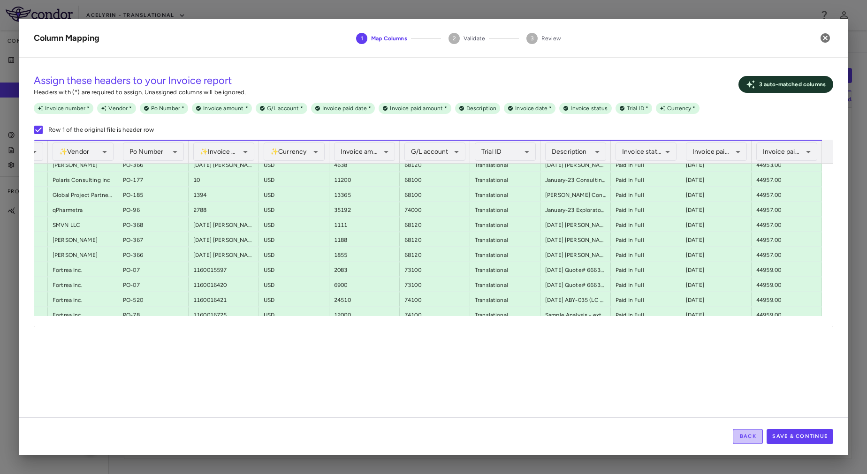
click at [746, 433] on button "Back" at bounding box center [748, 436] width 30 height 15
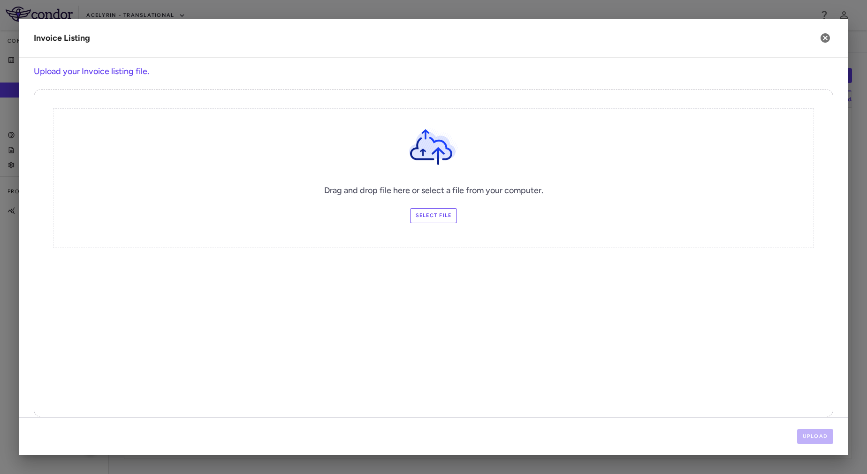
click at [431, 217] on label "Select file" at bounding box center [433, 215] width 47 height 15
click at [0, 0] on input "Select file" at bounding box center [0, 0] width 0 height 0
click at [431, 220] on label "Select file" at bounding box center [433, 215] width 47 height 15
click at [0, 0] on input "Select file" at bounding box center [0, 0] width 0 height 0
click at [808, 441] on button "Upload" at bounding box center [815, 436] width 37 height 15
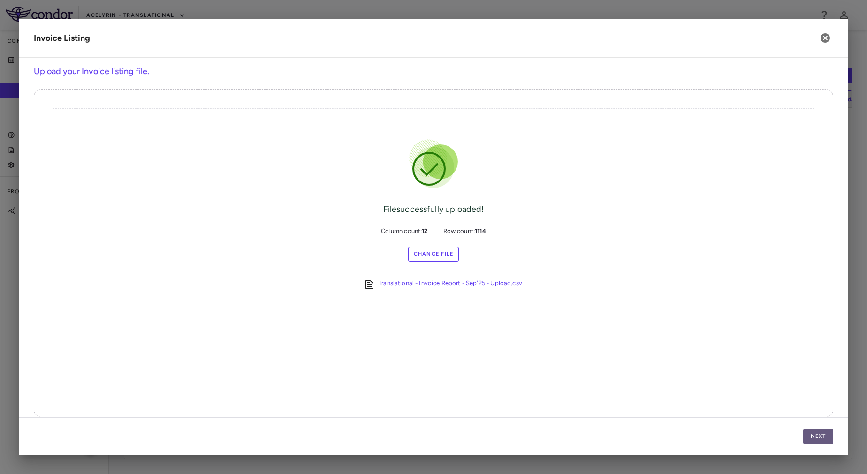
click at [818, 438] on button "Next" at bounding box center [818, 436] width 30 height 15
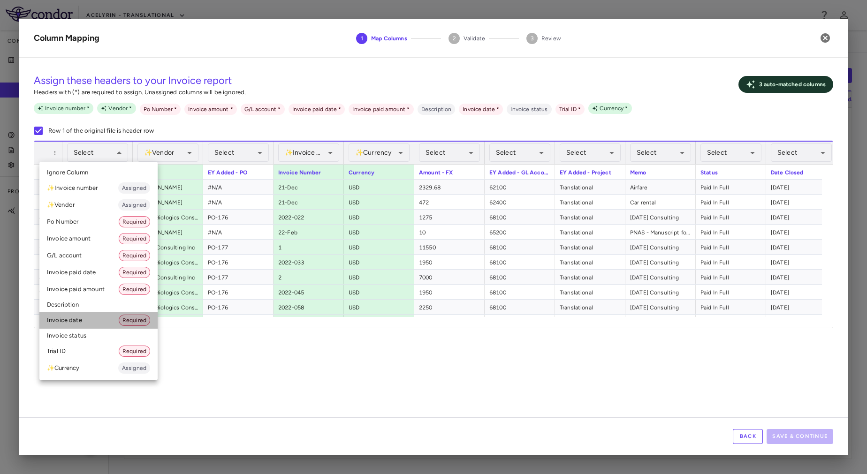
click at [100, 318] on li "Invoice date Required" at bounding box center [98, 320] width 118 height 17
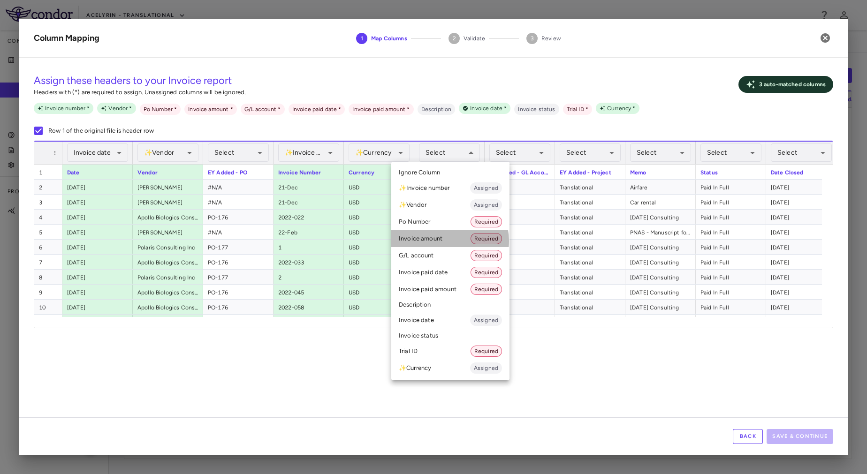
click at [445, 241] on li "Invoice amount Required" at bounding box center [450, 238] width 118 height 17
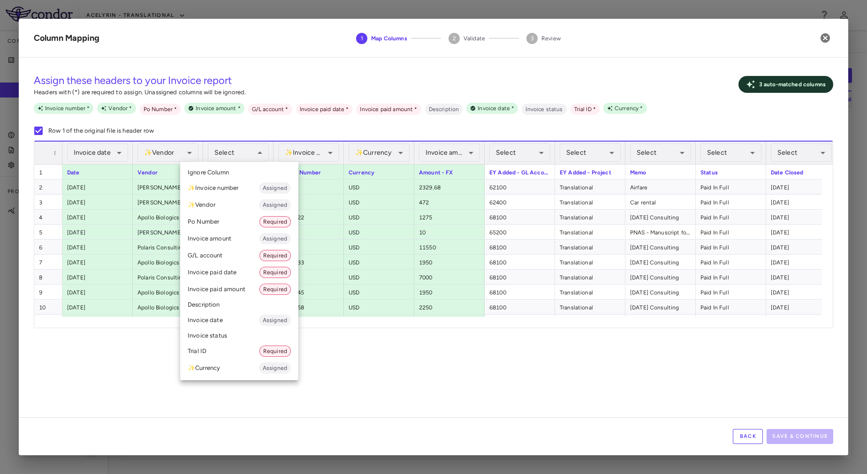
click at [254, 223] on li "Po Number Required" at bounding box center [239, 221] width 118 height 17
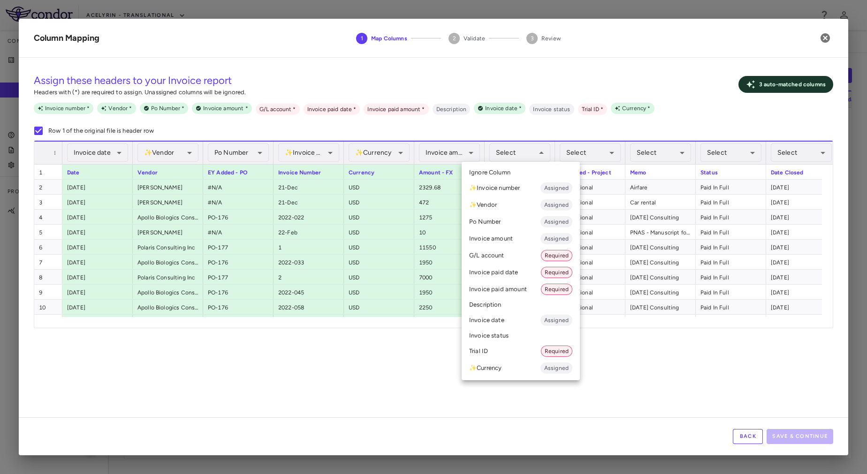
click at [520, 253] on li "G/L account Required" at bounding box center [521, 255] width 118 height 17
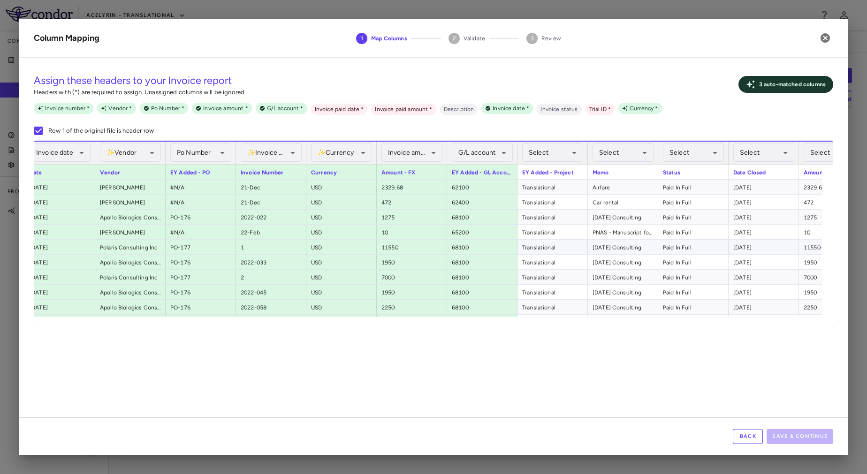
scroll to position [0, 42]
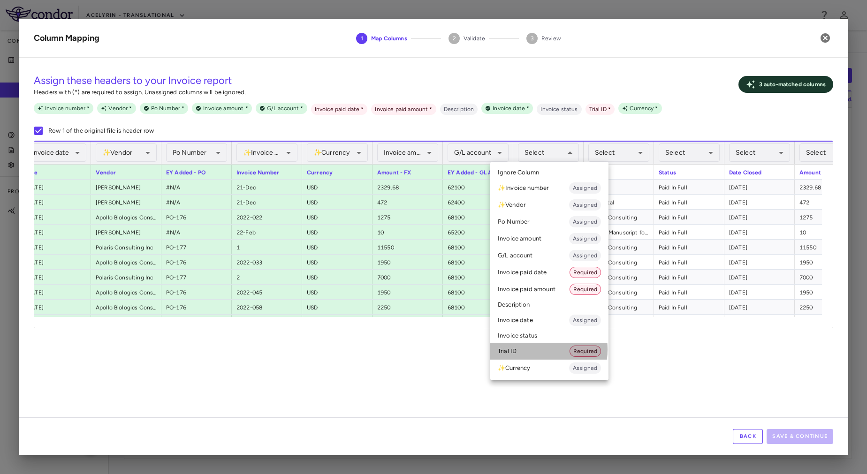
click at [519, 349] on li "Trial ID Required" at bounding box center [549, 351] width 118 height 17
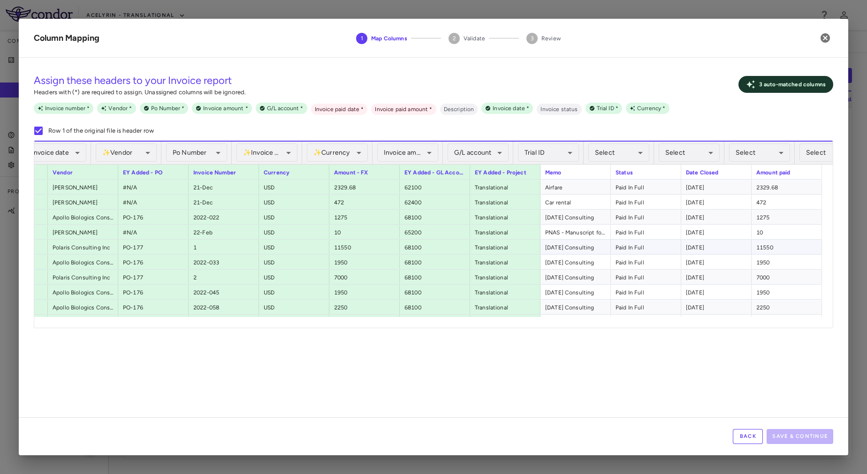
scroll to position [0, 85]
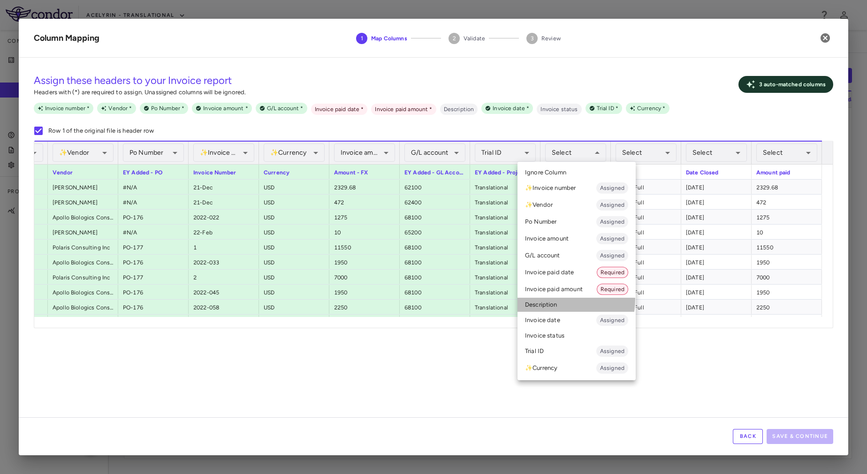
click at [556, 300] on li "Description" at bounding box center [576, 305] width 118 height 14
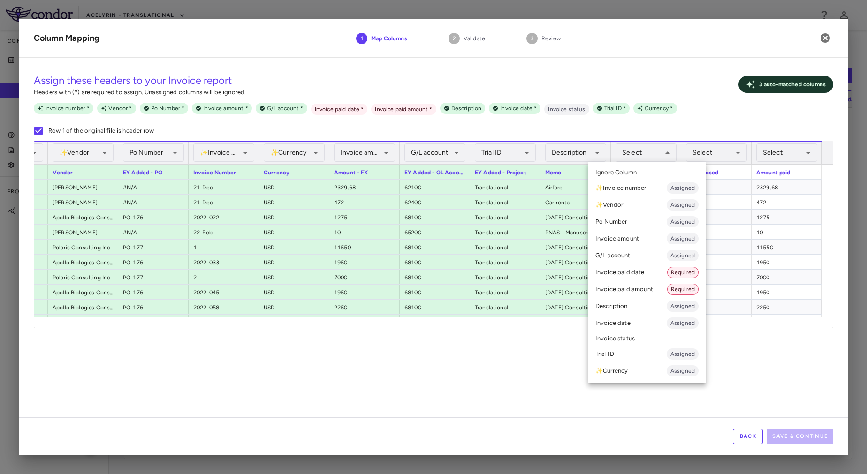
click at [627, 338] on li "Invoice status" at bounding box center [647, 339] width 118 height 14
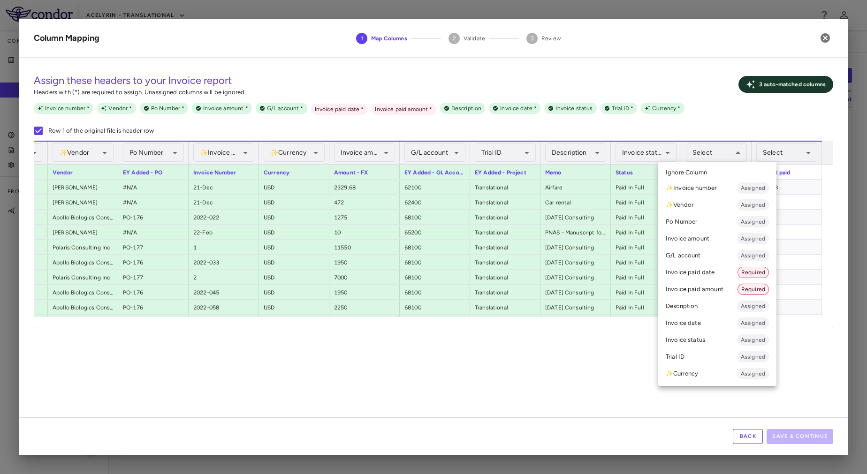
click at [711, 273] on li "Invoice paid date Required" at bounding box center [717, 272] width 118 height 17
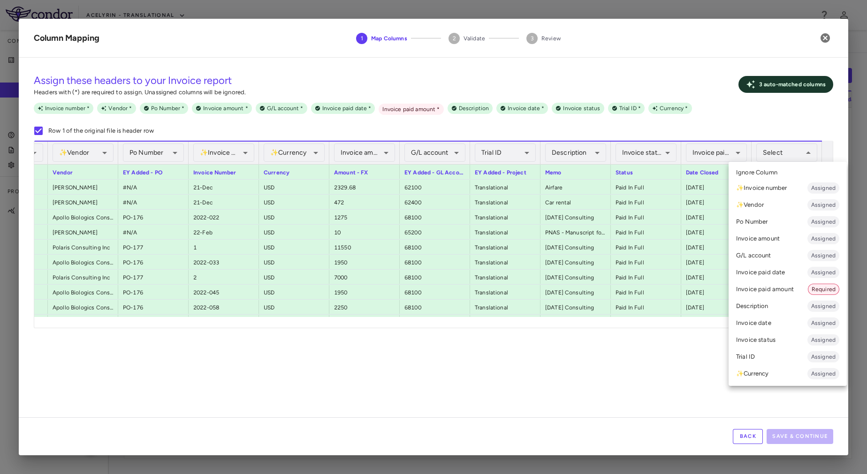
click at [781, 292] on li "Invoice paid amount Required" at bounding box center [787, 289] width 118 height 17
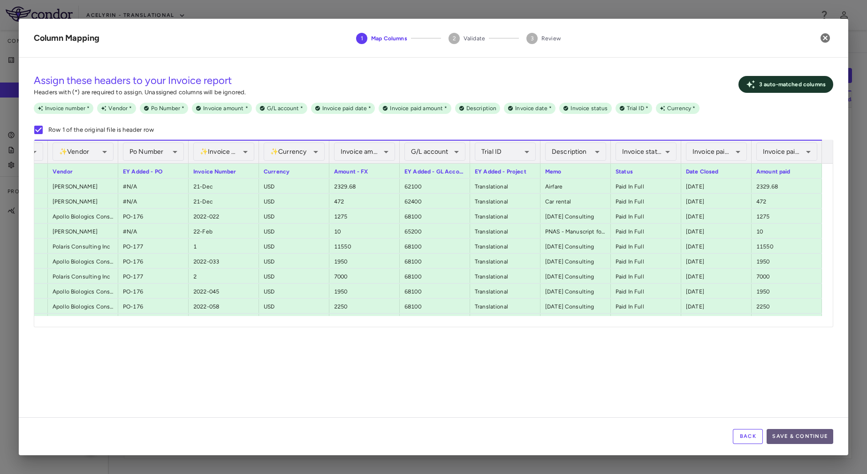
click at [804, 439] on button "Save & Continue" at bounding box center [799, 436] width 67 height 15
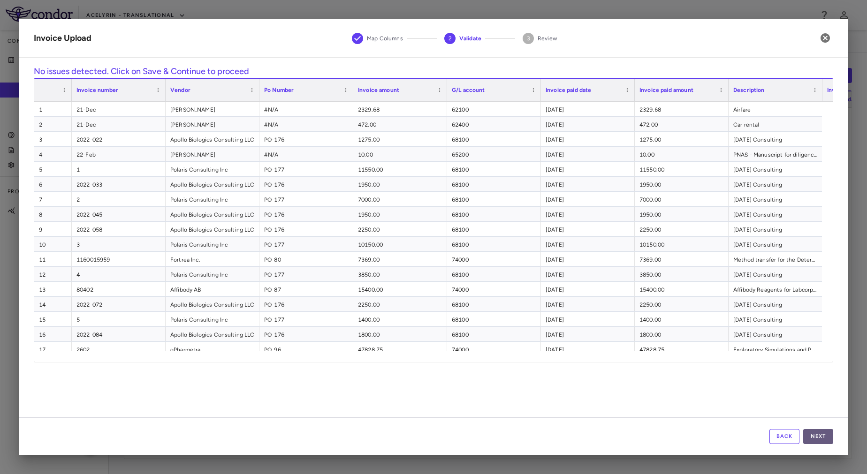
click at [815, 439] on button "Next" at bounding box center [818, 436] width 30 height 15
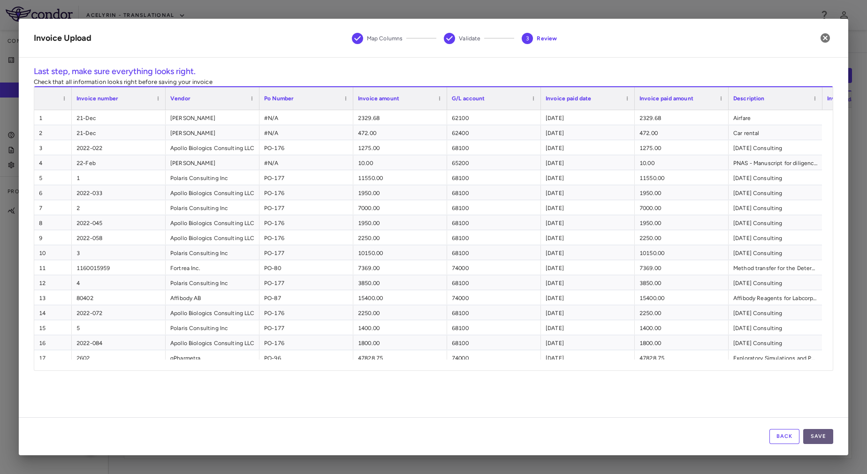
click at [815, 434] on button "Save" at bounding box center [818, 436] width 30 height 15
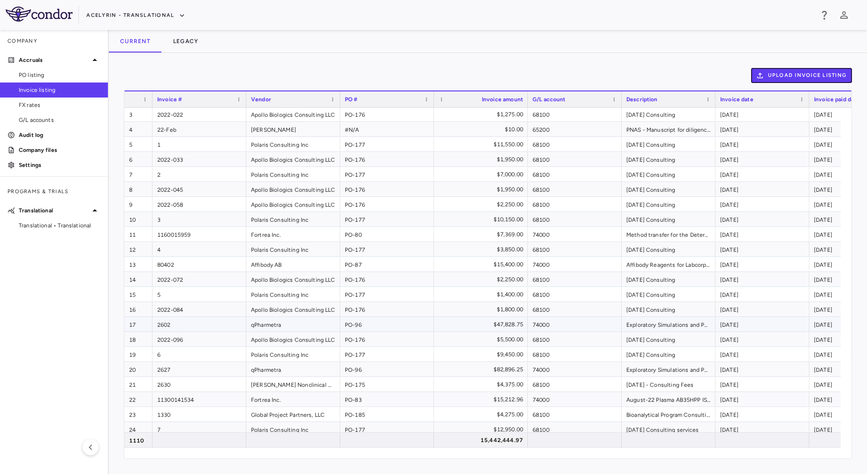
scroll to position [0, 0]
